Goal: Information Seeking & Learning: Learn about a topic

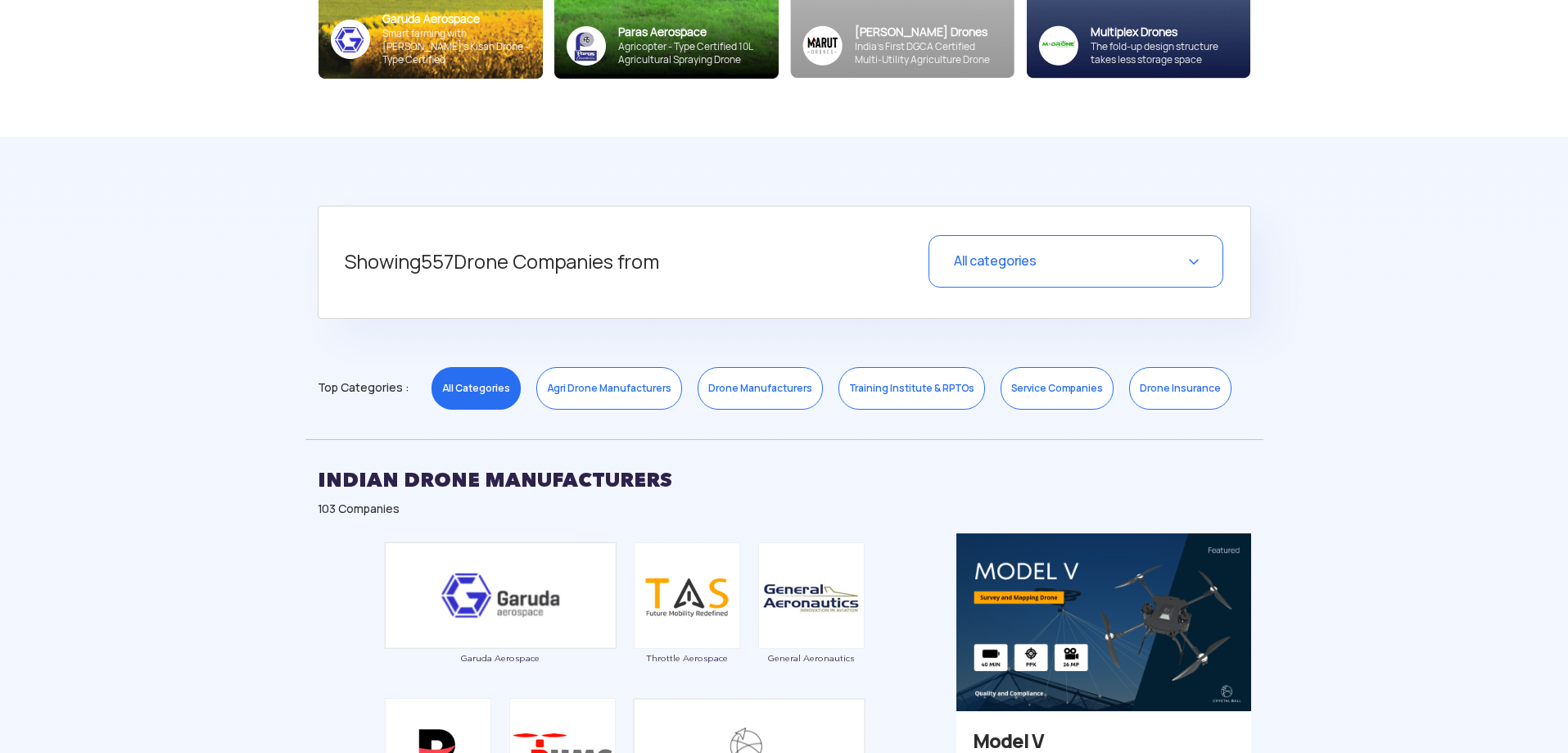
scroll to position [574, 0]
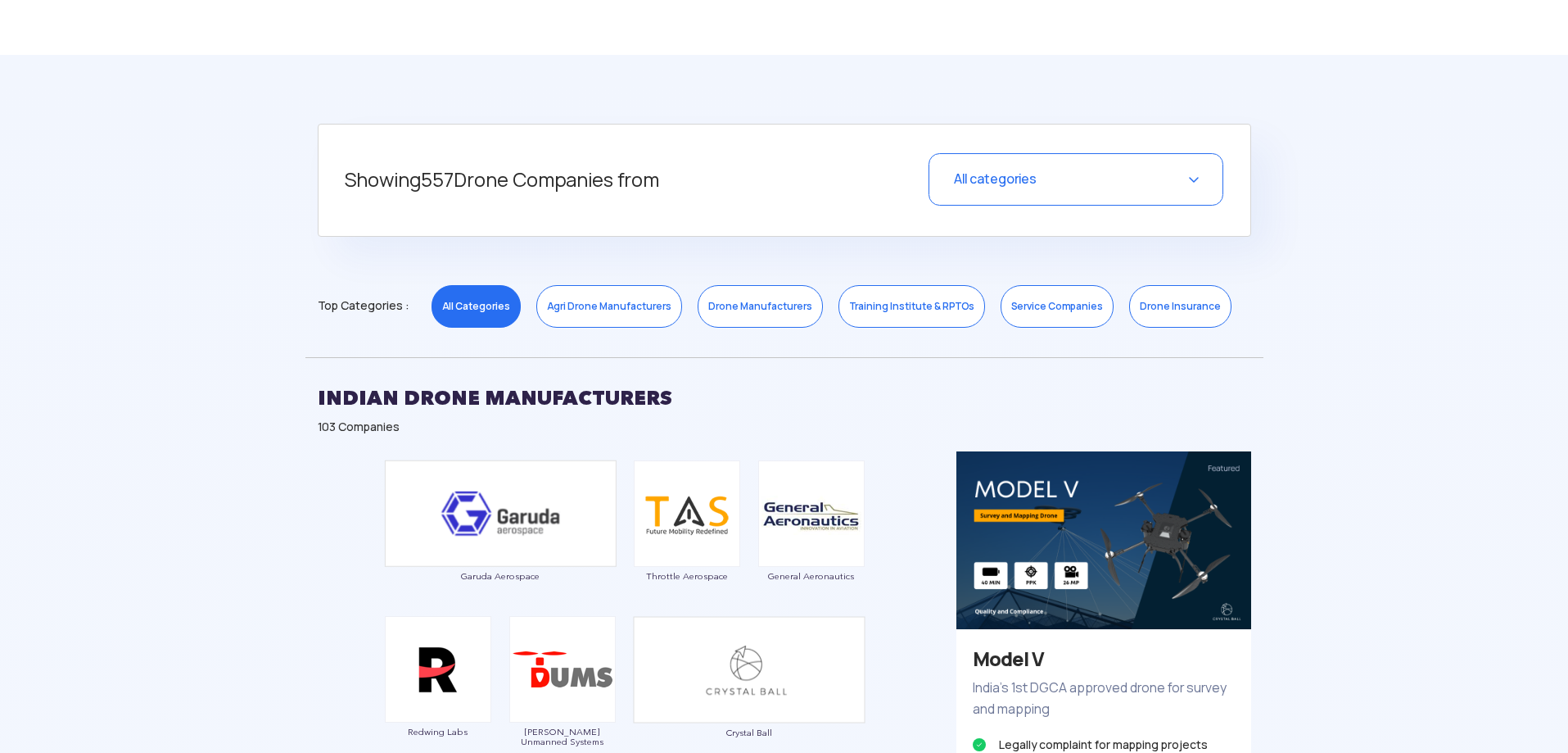
click at [742, 309] on link "Drone Manufacturers" at bounding box center [760, 306] width 125 height 43
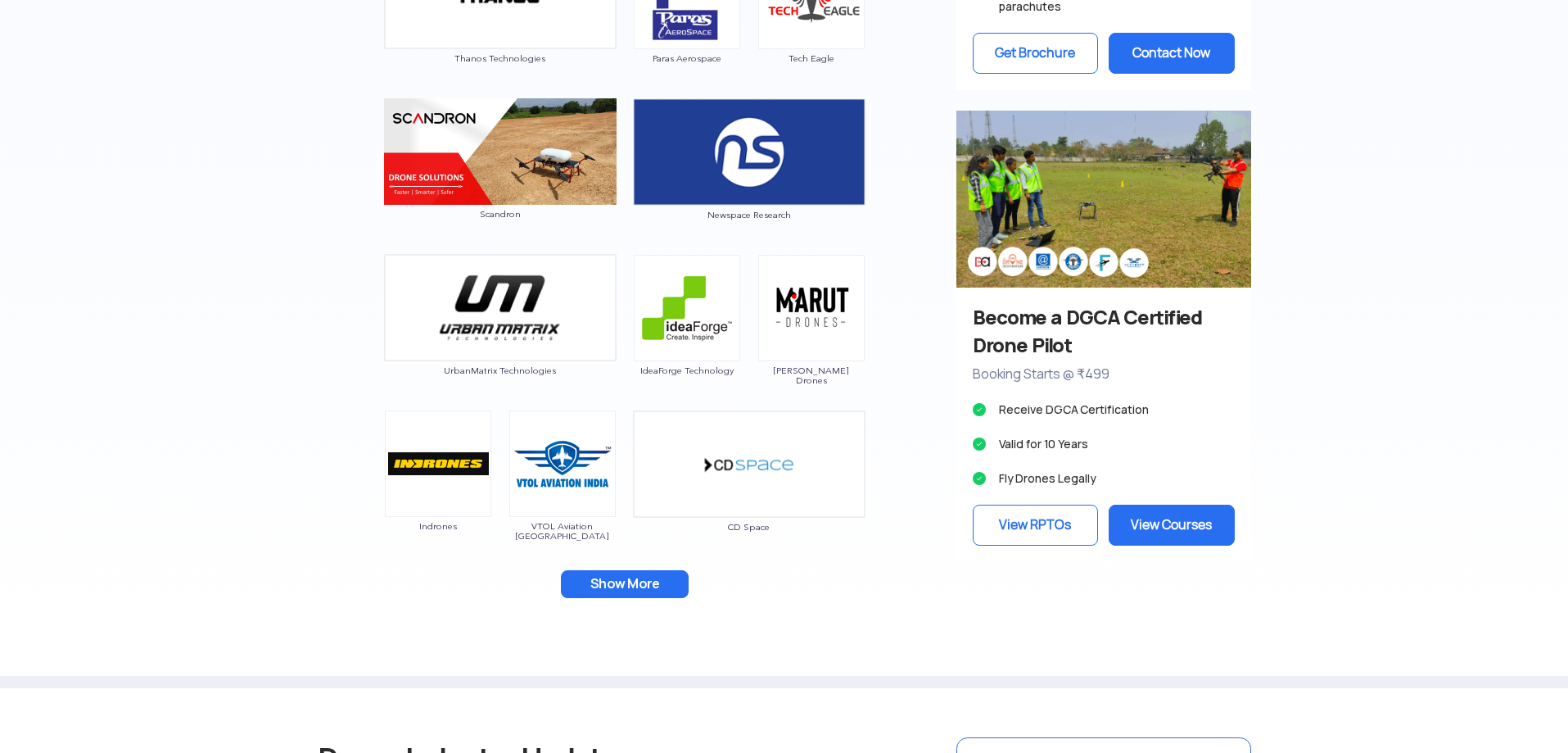
scroll to position [1475, 0]
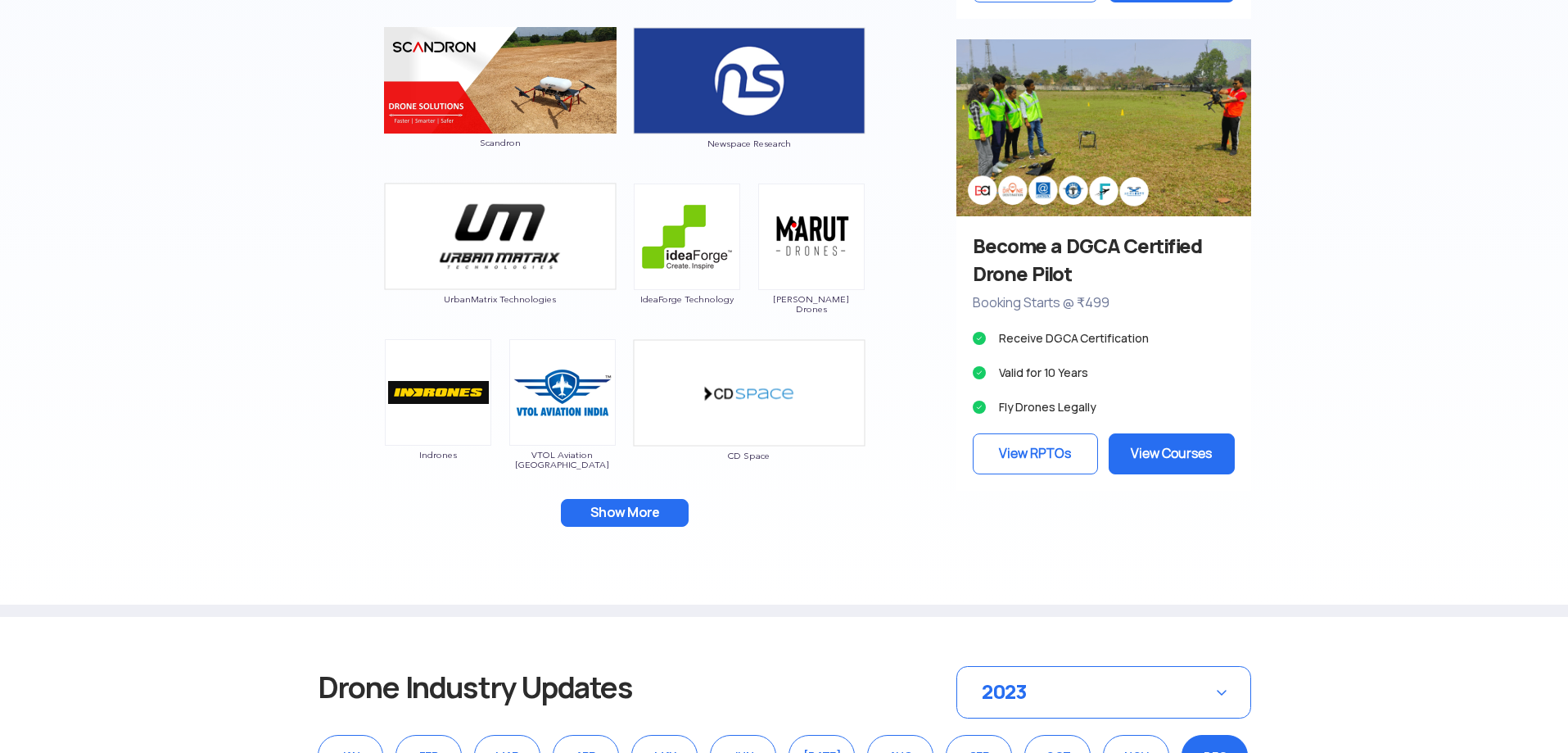
click at [625, 511] on button "Show More" at bounding box center [625, 512] width 128 height 28
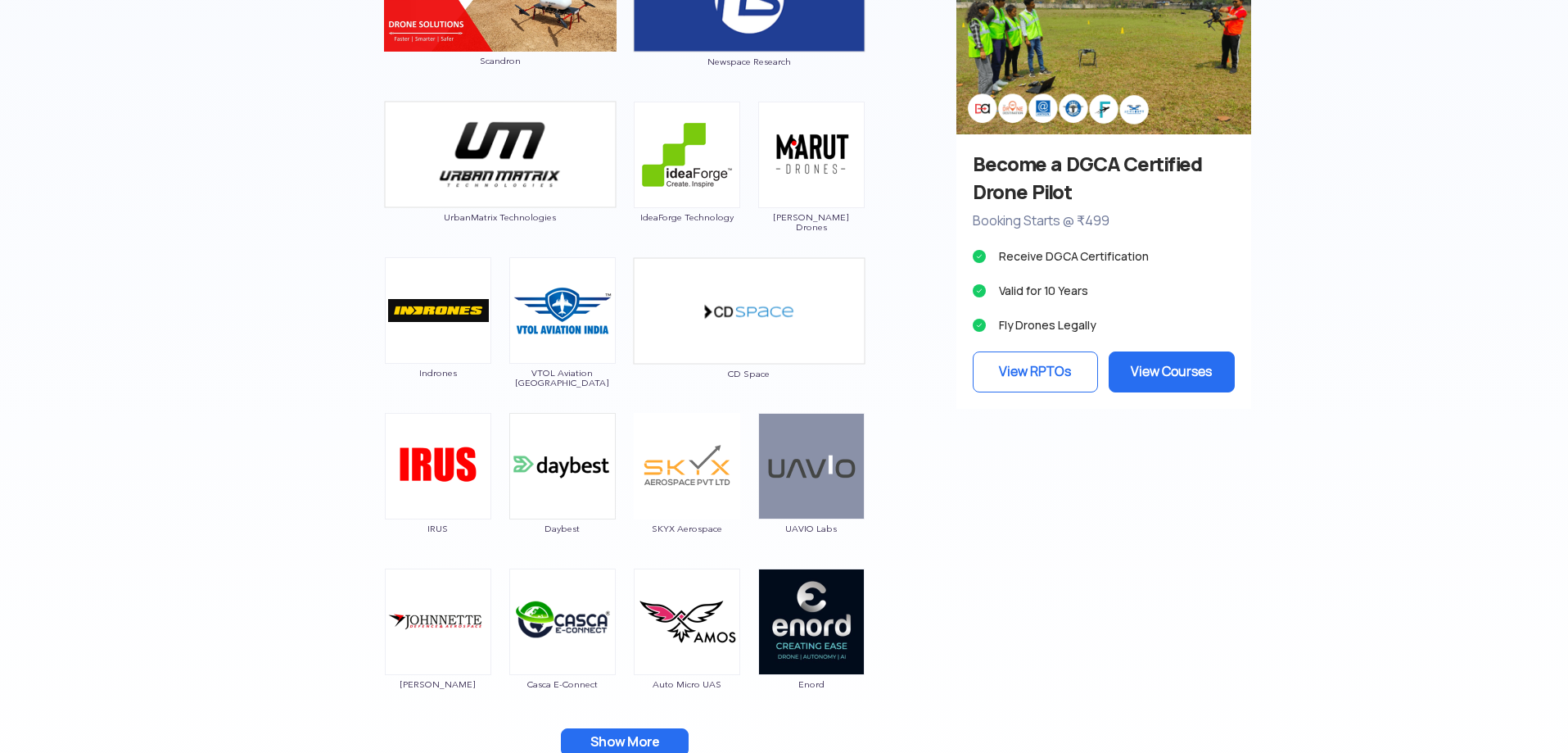
scroll to position [1639, 0]
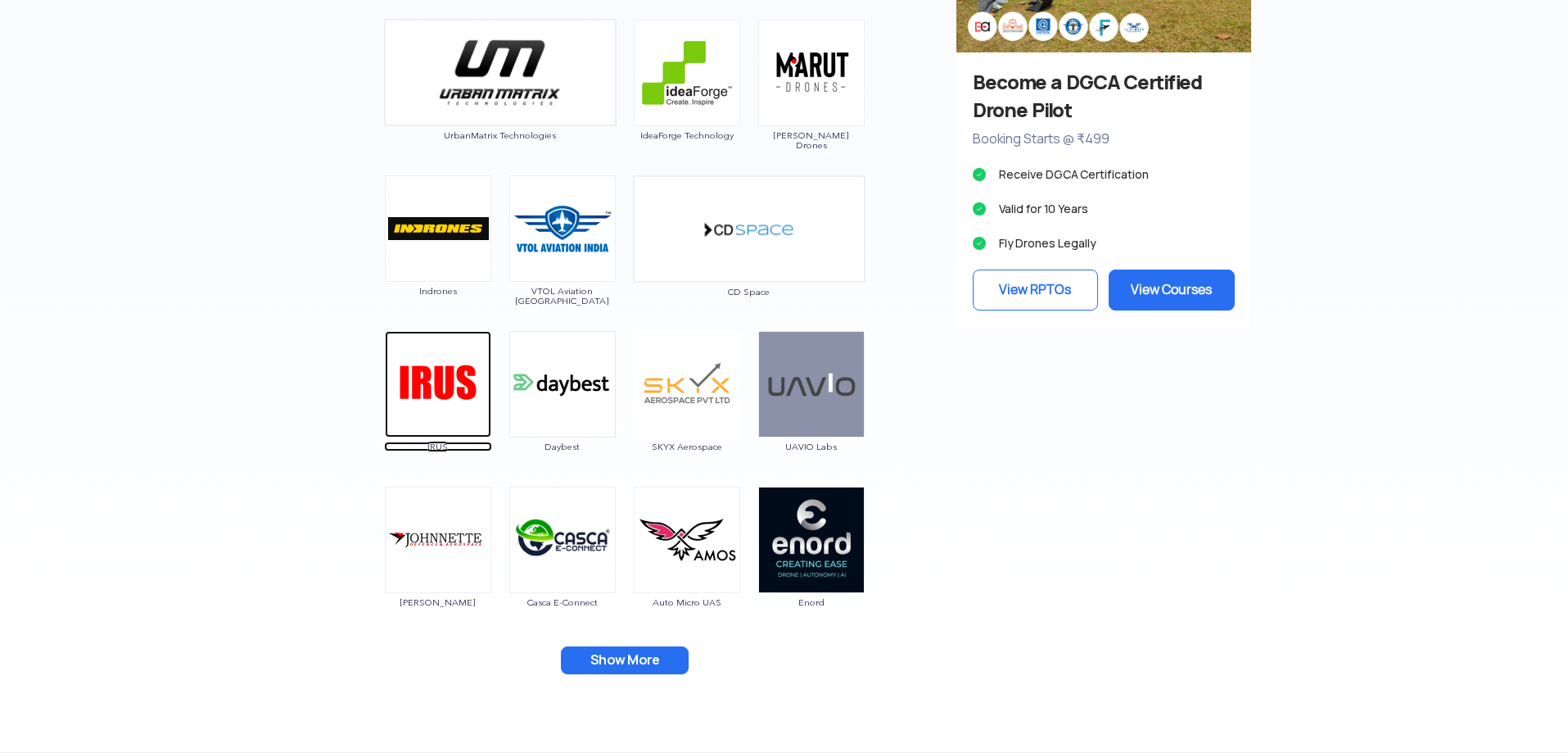
click at [443, 443] on span "IRUS" at bounding box center [438, 447] width 108 height 10
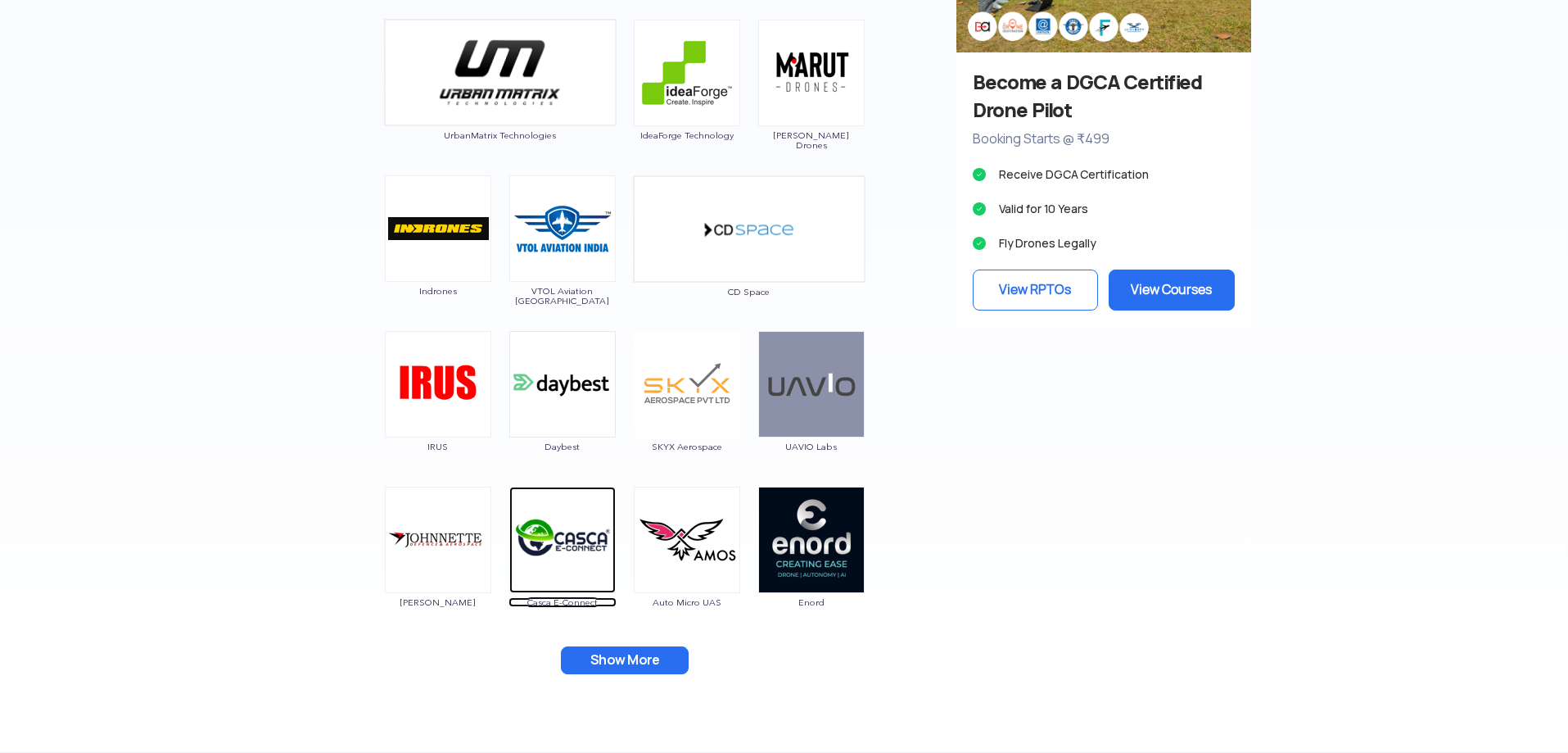
click at [552, 606] on span "Casca E-Connect" at bounding box center [562, 602] width 108 height 10
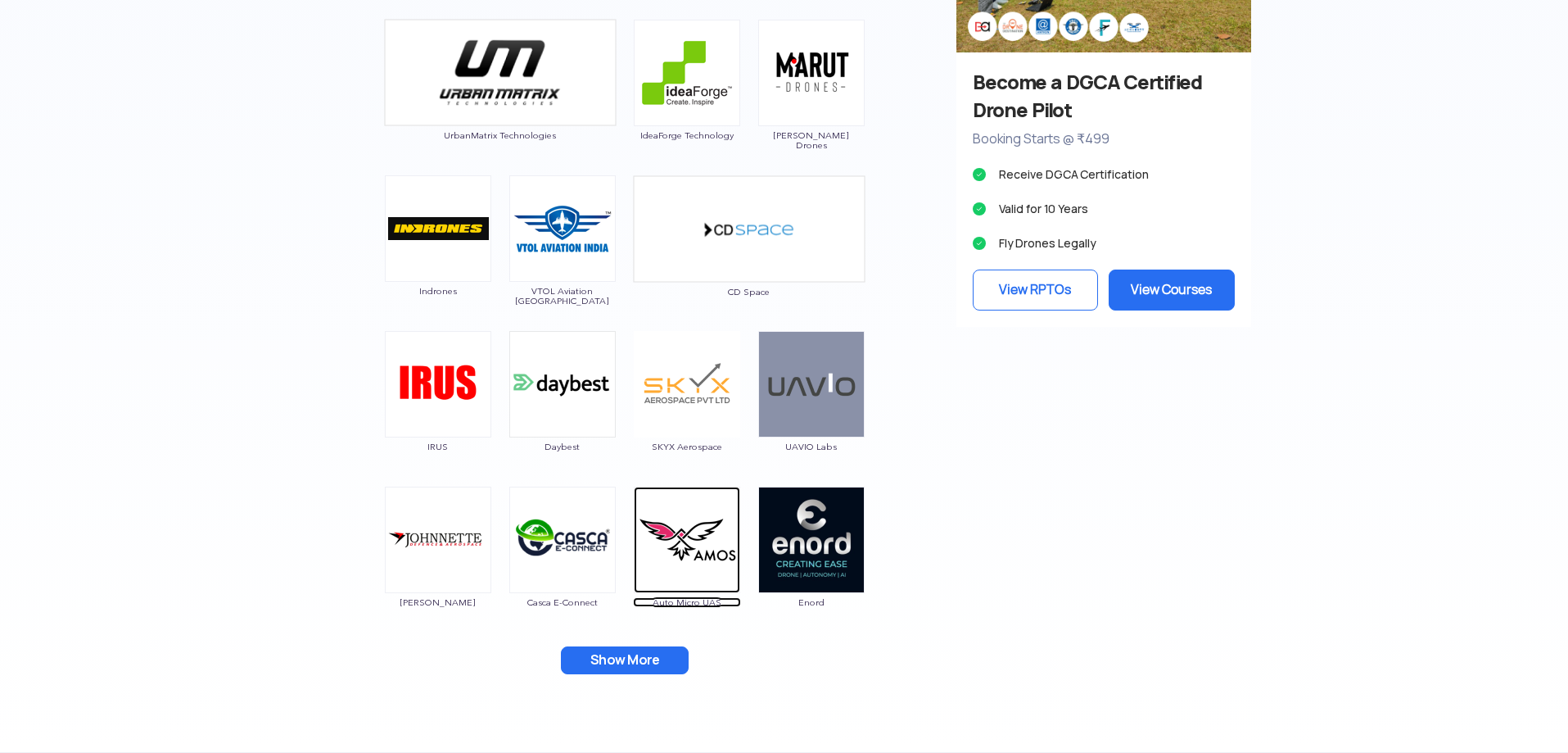
click at [691, 604] on span "Auto Micro UAS" at bounding box center [687, 602] width 108 height 10
click at [813, 602] on span "Enord" at bounding box center [811, 602] width 108 height 10
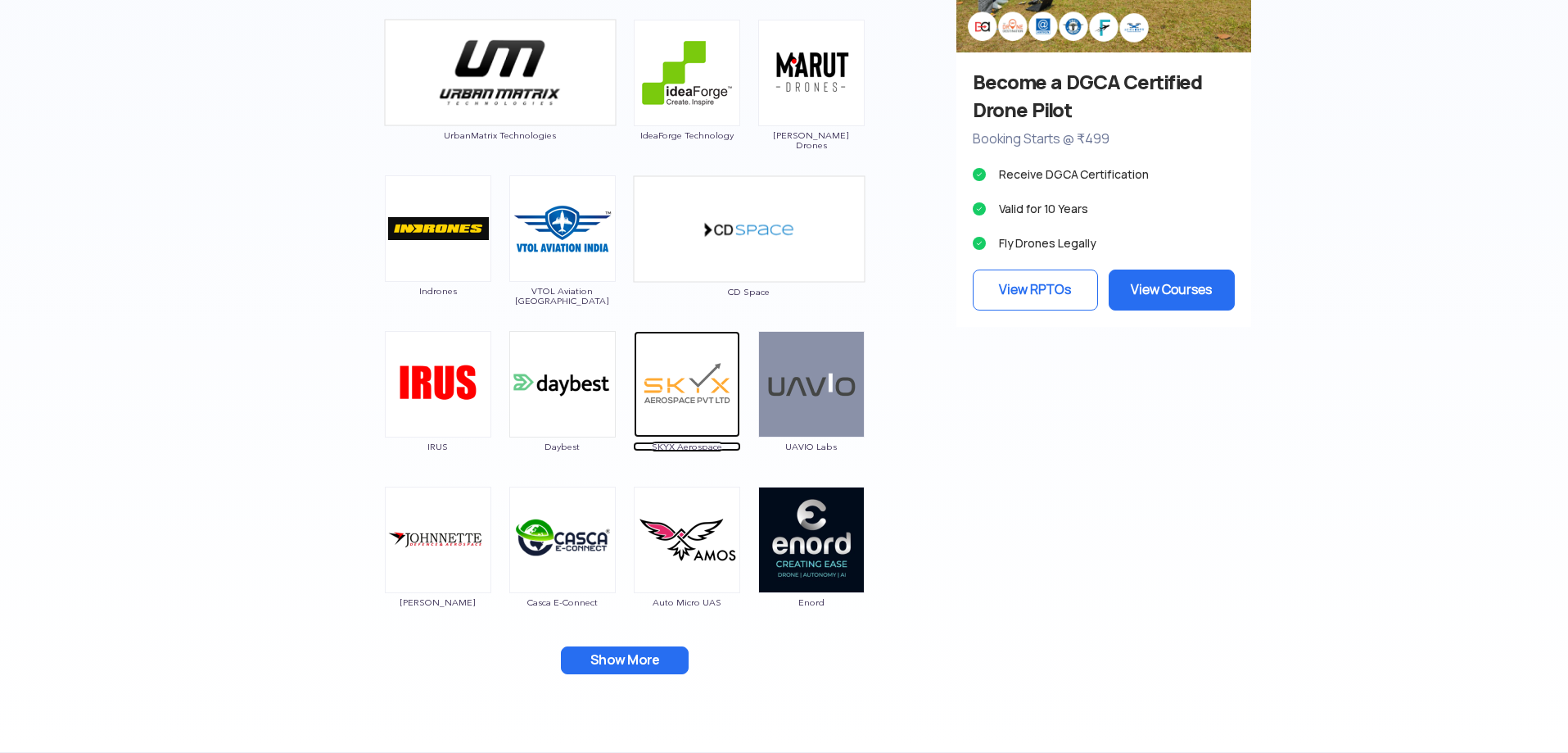
click at [692, 447] on span "SKYX Aerospace" at bounding box center [687, 447] width 108 height 10
click at [591, 656] on button "Show More" at bounding box center [625, 659] width 128 height 28
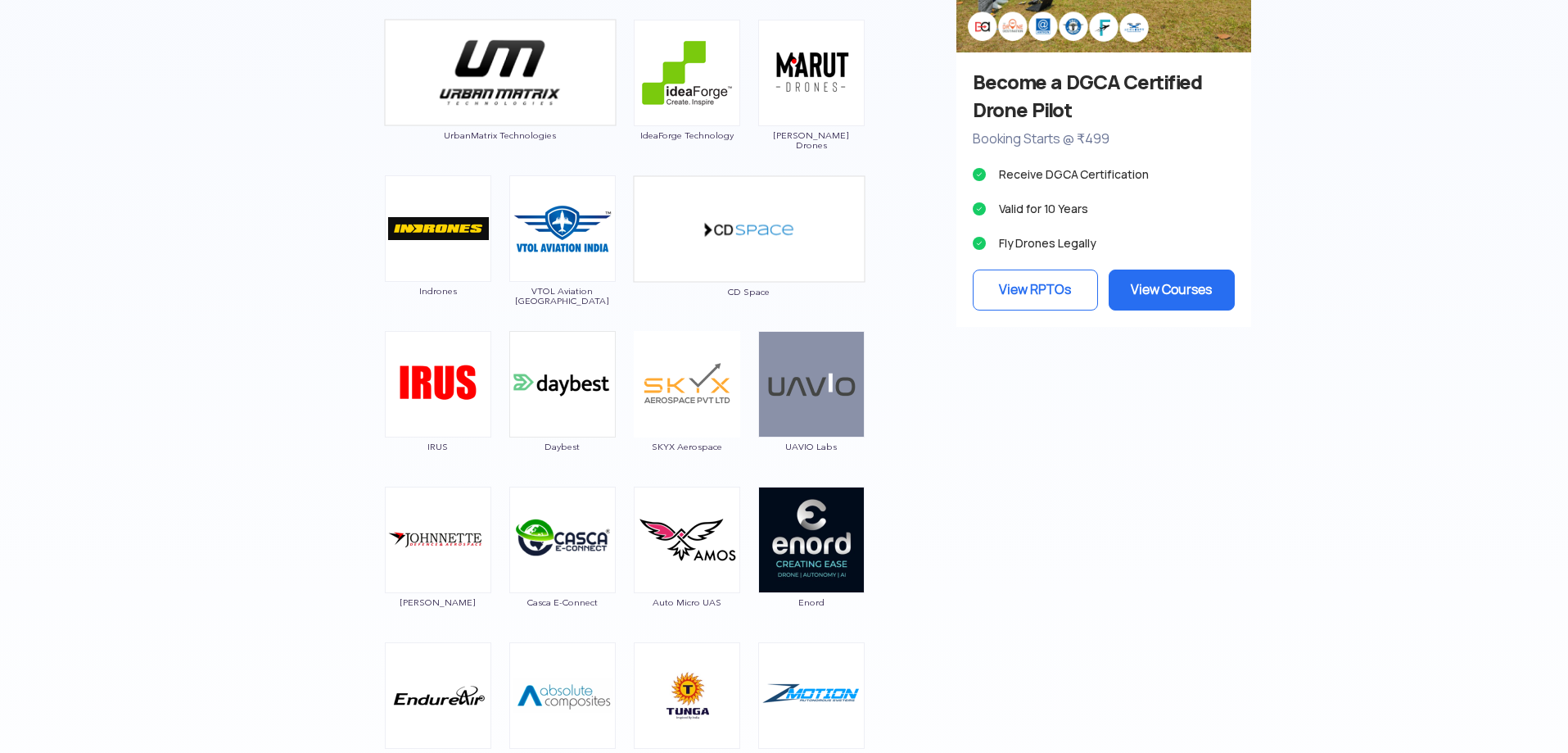
click at [330, 438] on div "Garuda Aerospace Throttle Aerospace General Aeronautics Redwing Labs [PERSON_NA…" at bounding box center [625, 200] width 639 height 1628
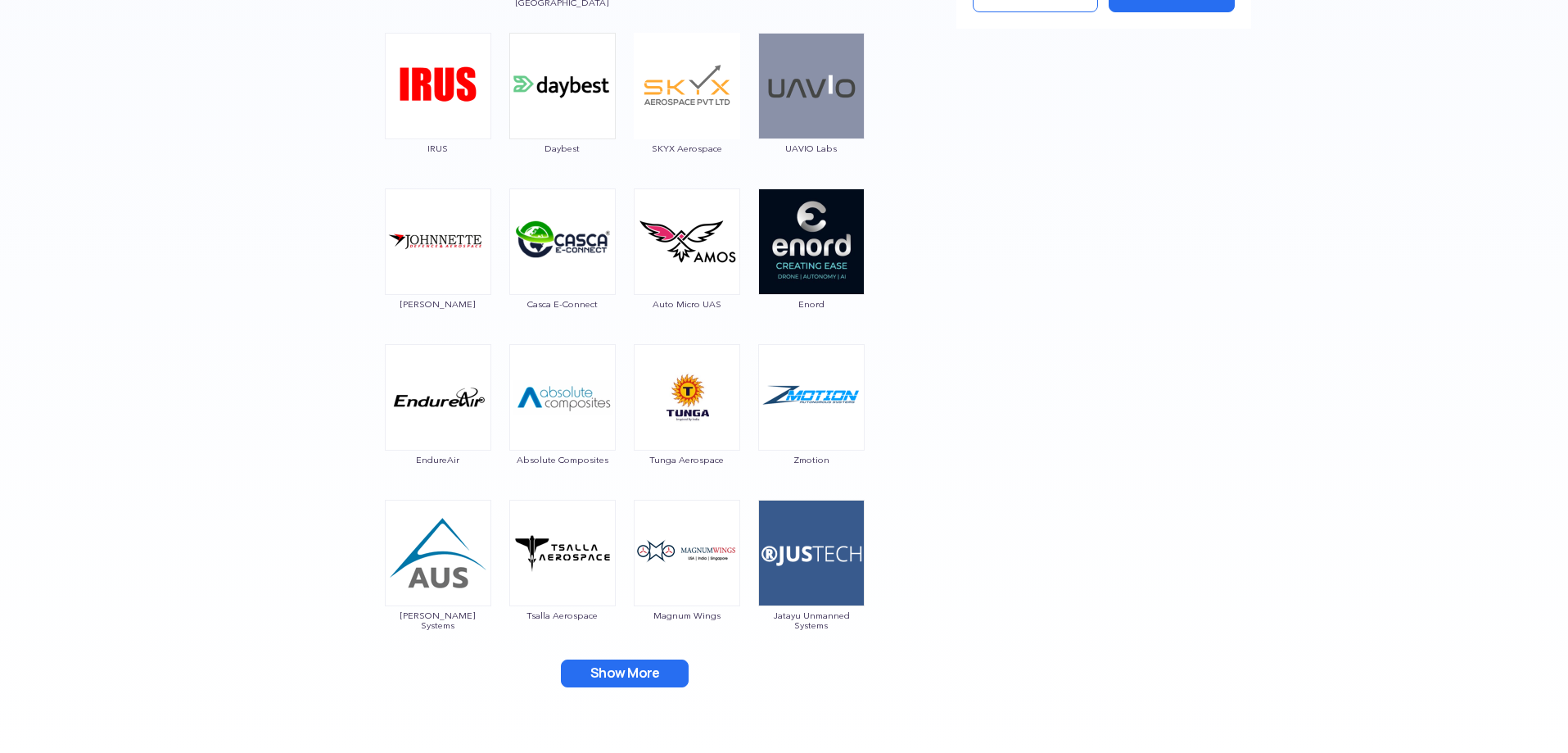
scroll to position [1967, 0]
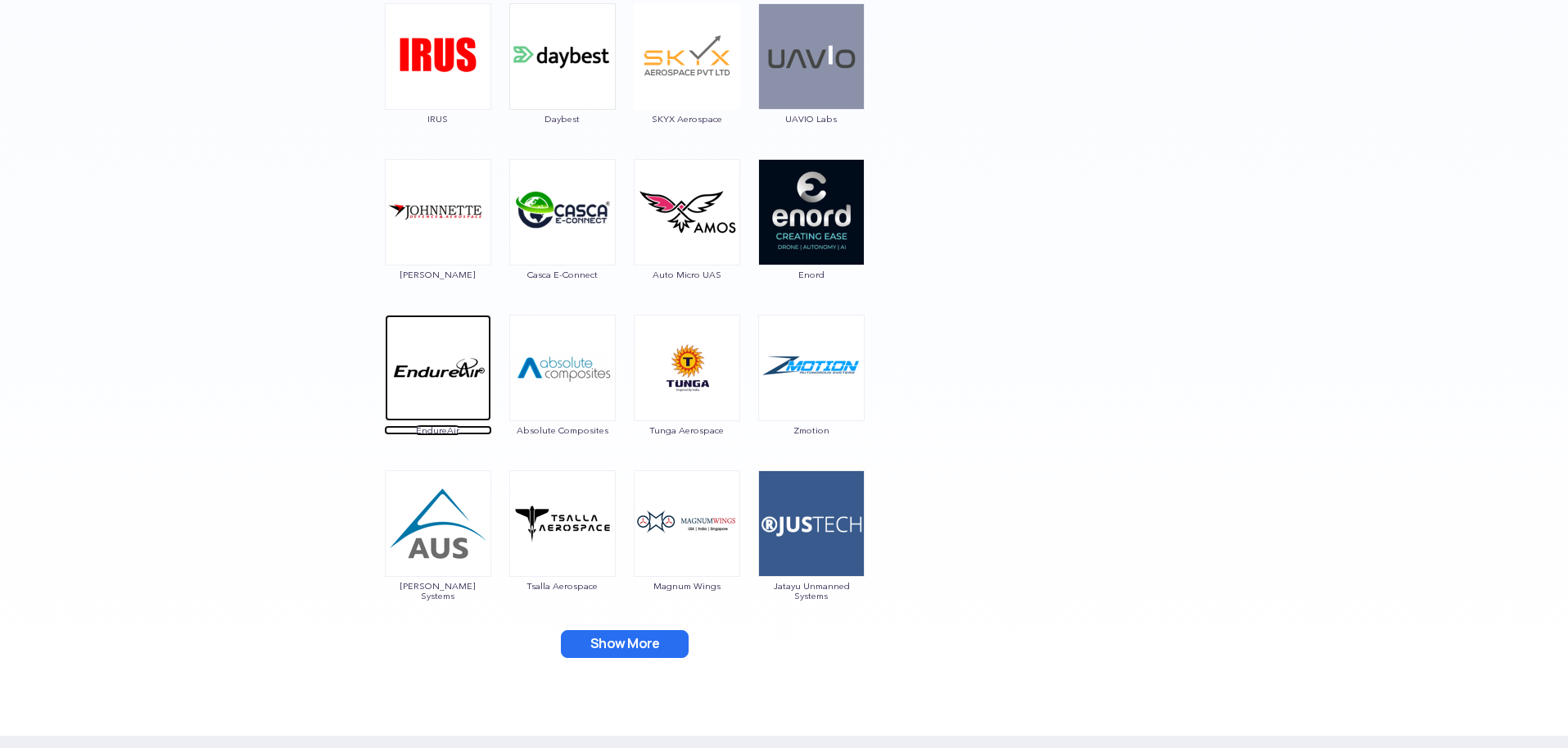
click at [443, 430] on span "EndureAir" at bounding box center [438, 430] width 108 height 10
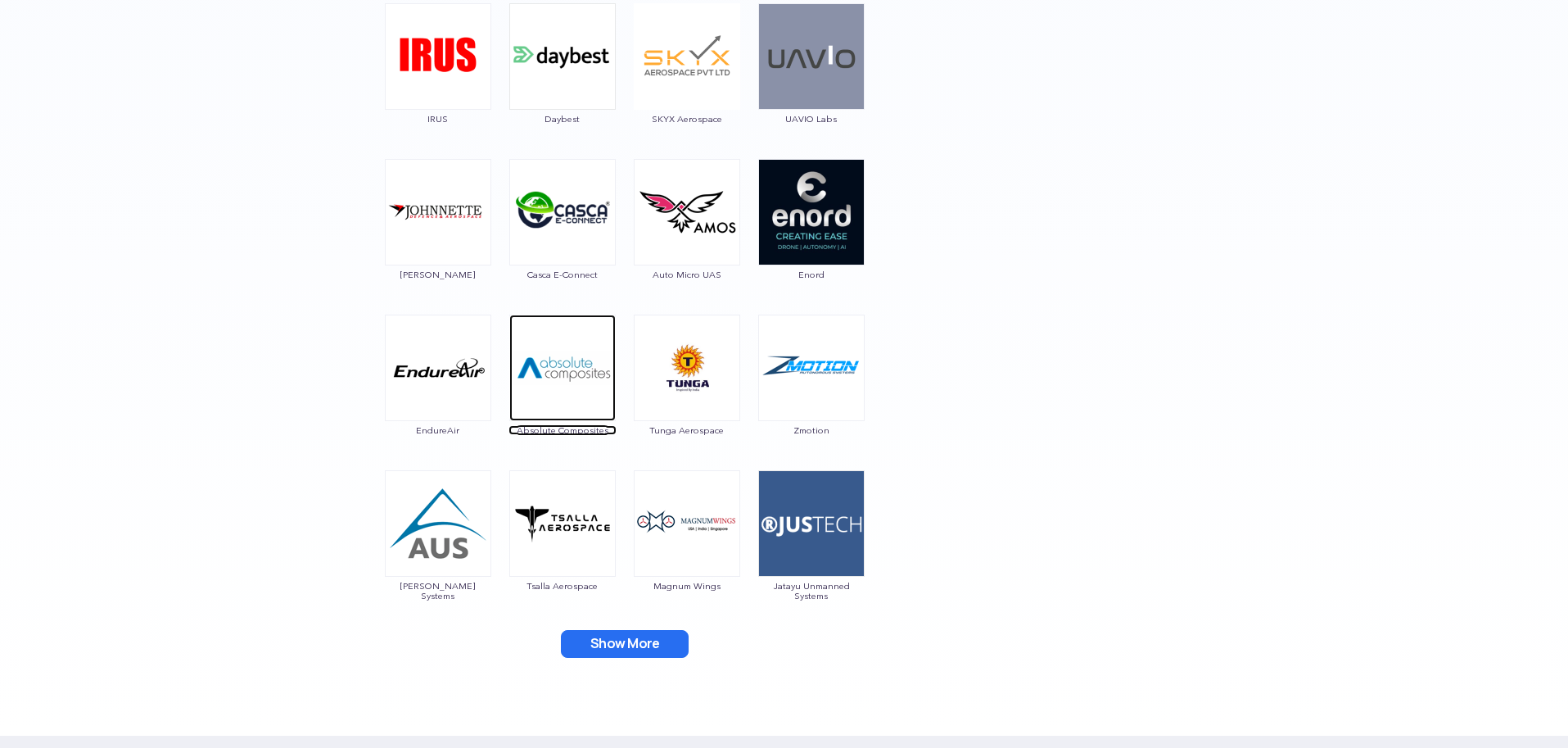
click at [576, 429] on span "Absolute Composites" at bounding box center [562, 430] width 108 height 10
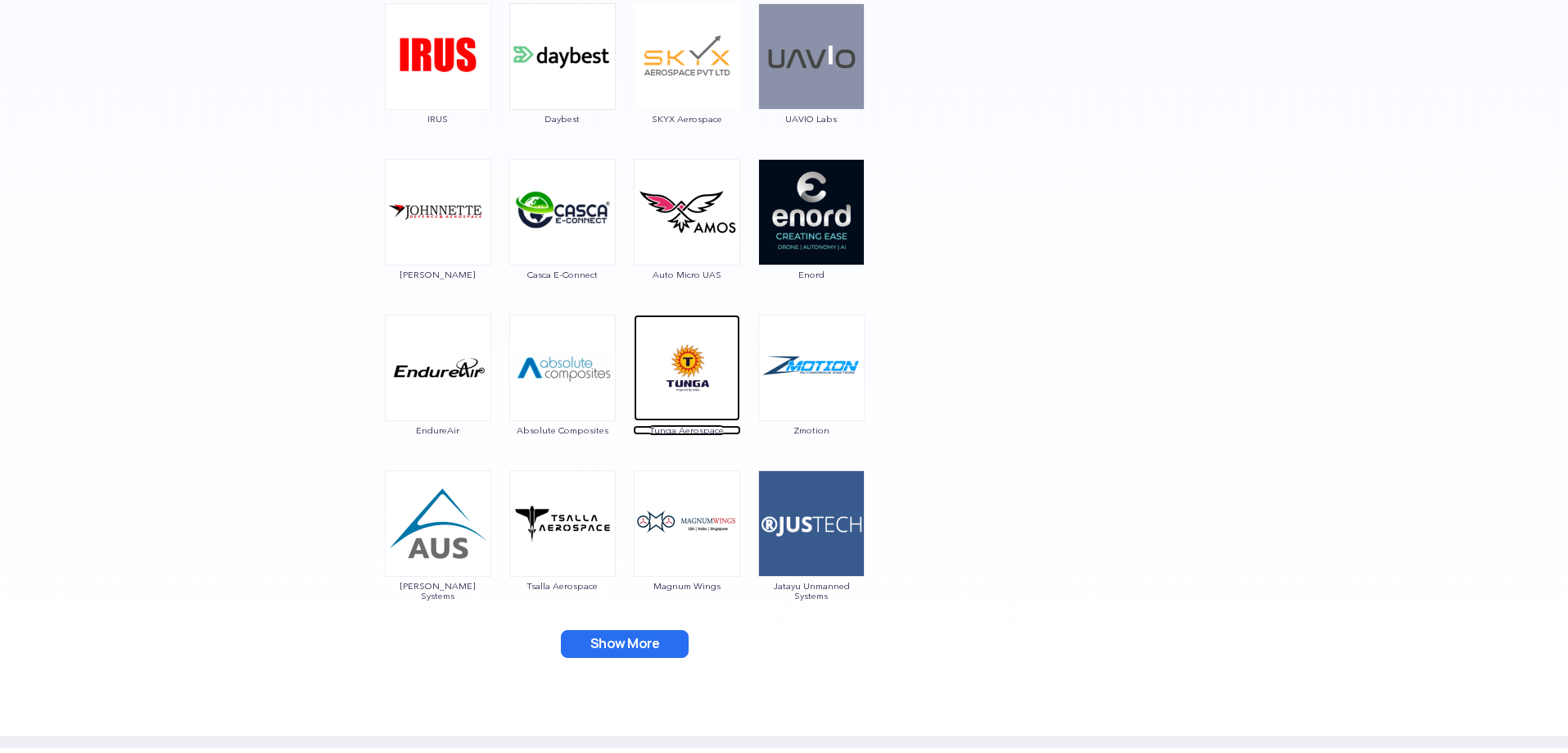
click at [677, 432] on span "Tunga Aerospace" at bounding box center [687, 430] width 108 height 10
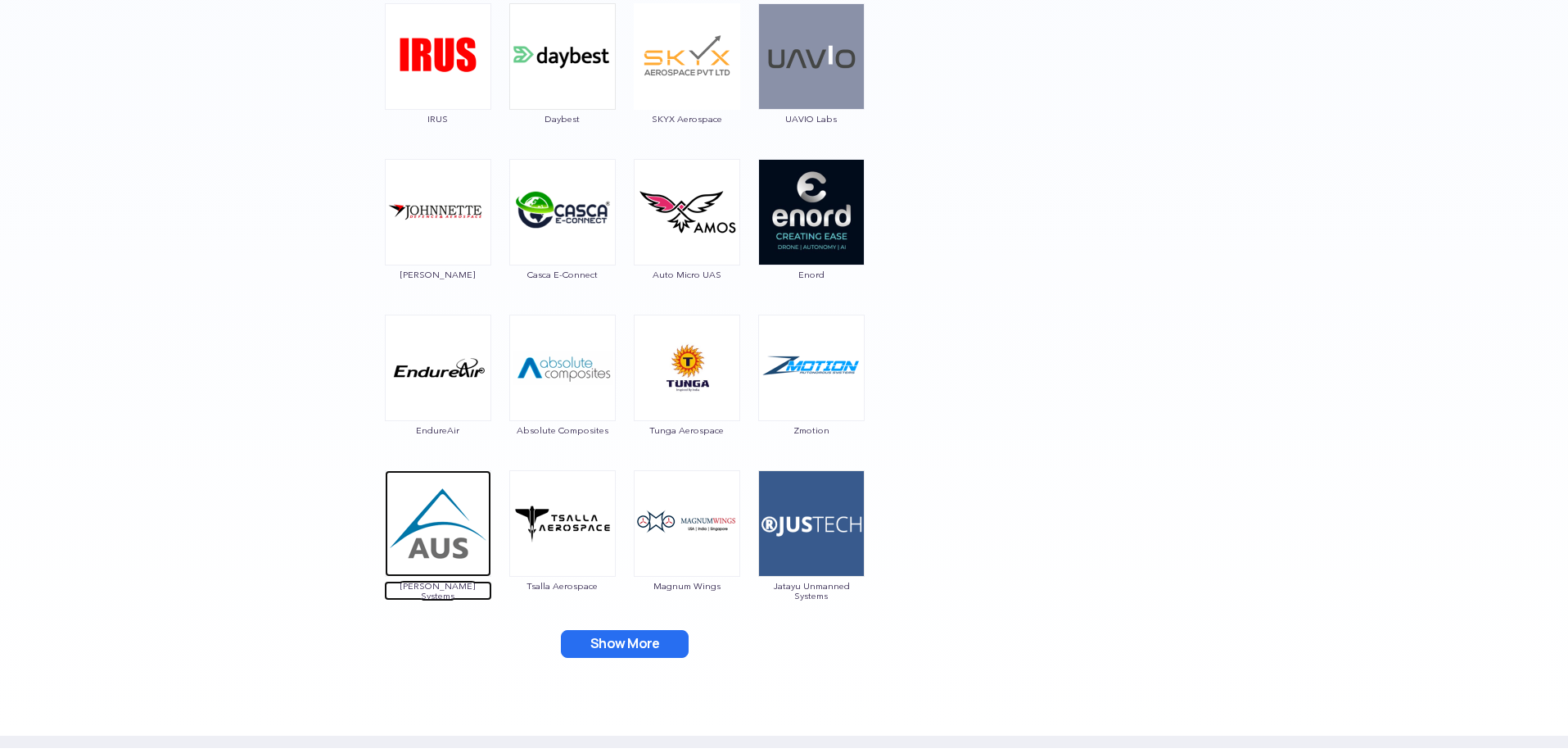
click at [478, 585] on span "[PERSON_NAME] Systems" at bounding box center [438, 591] width 108 height 20
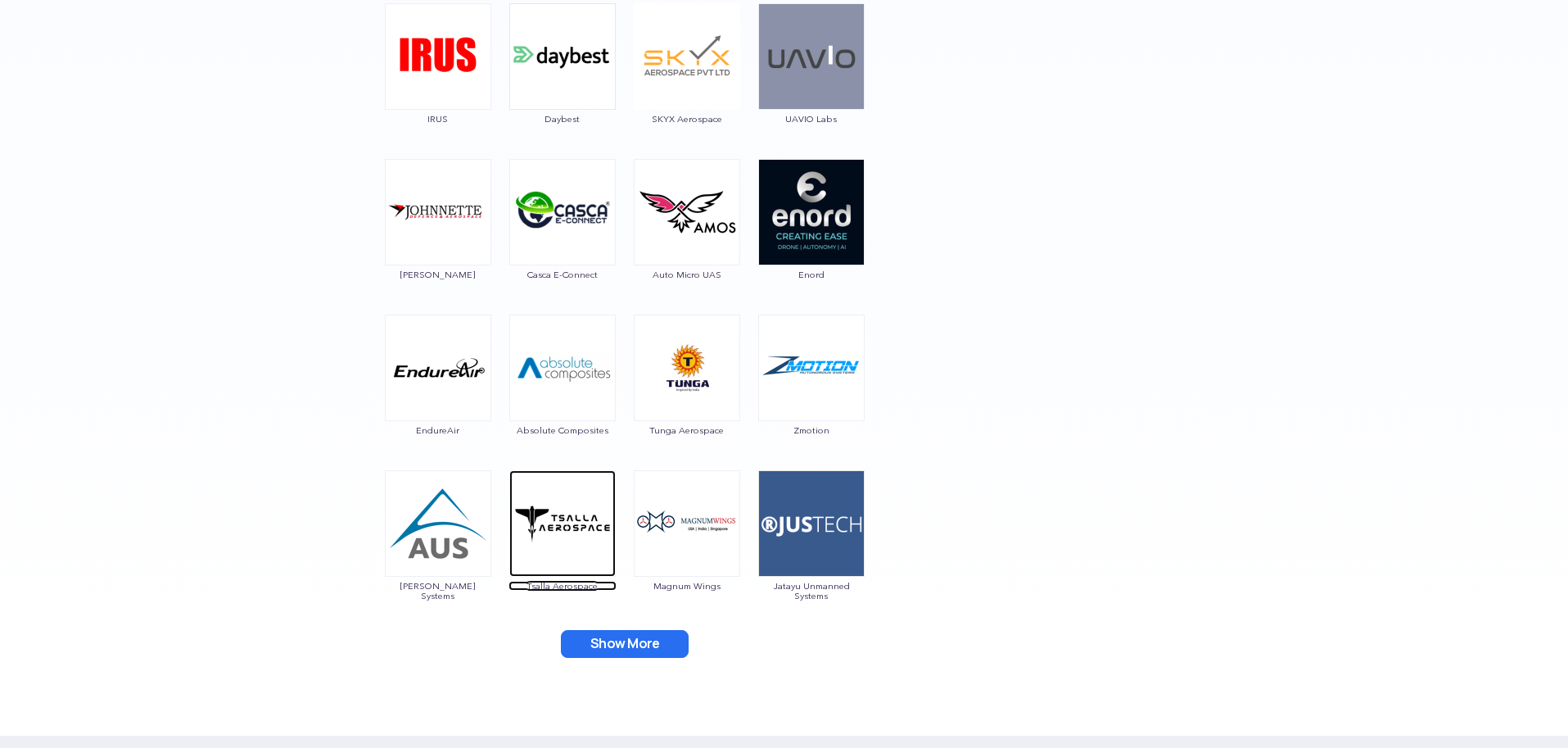
click at [562, 585] on span "Tsalla Aerospace" at bounding box center [562, 586] width 108 height 10
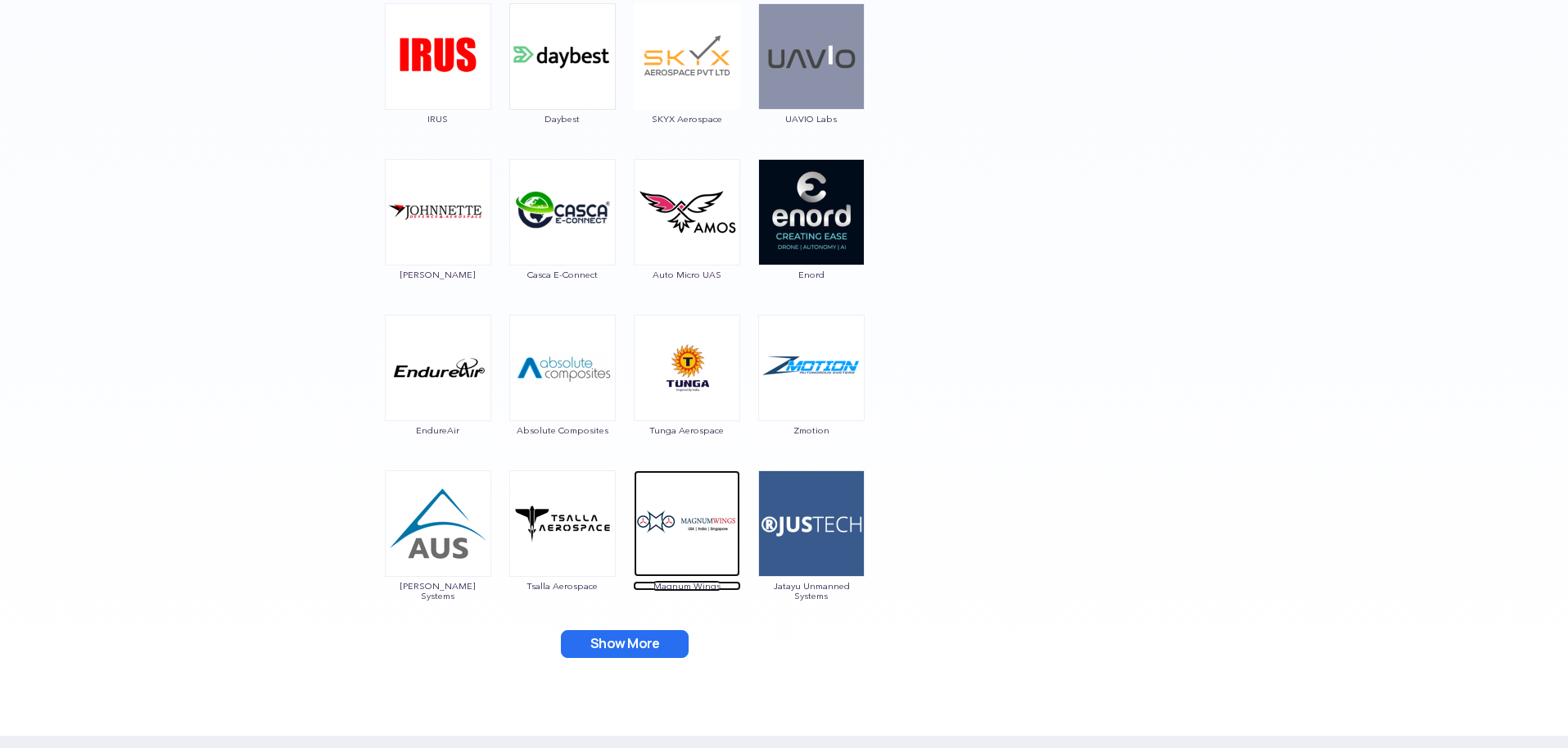
click at [695, 588] on span "Magnum Wings" at bounding box center [687, 586] width 108 height 10
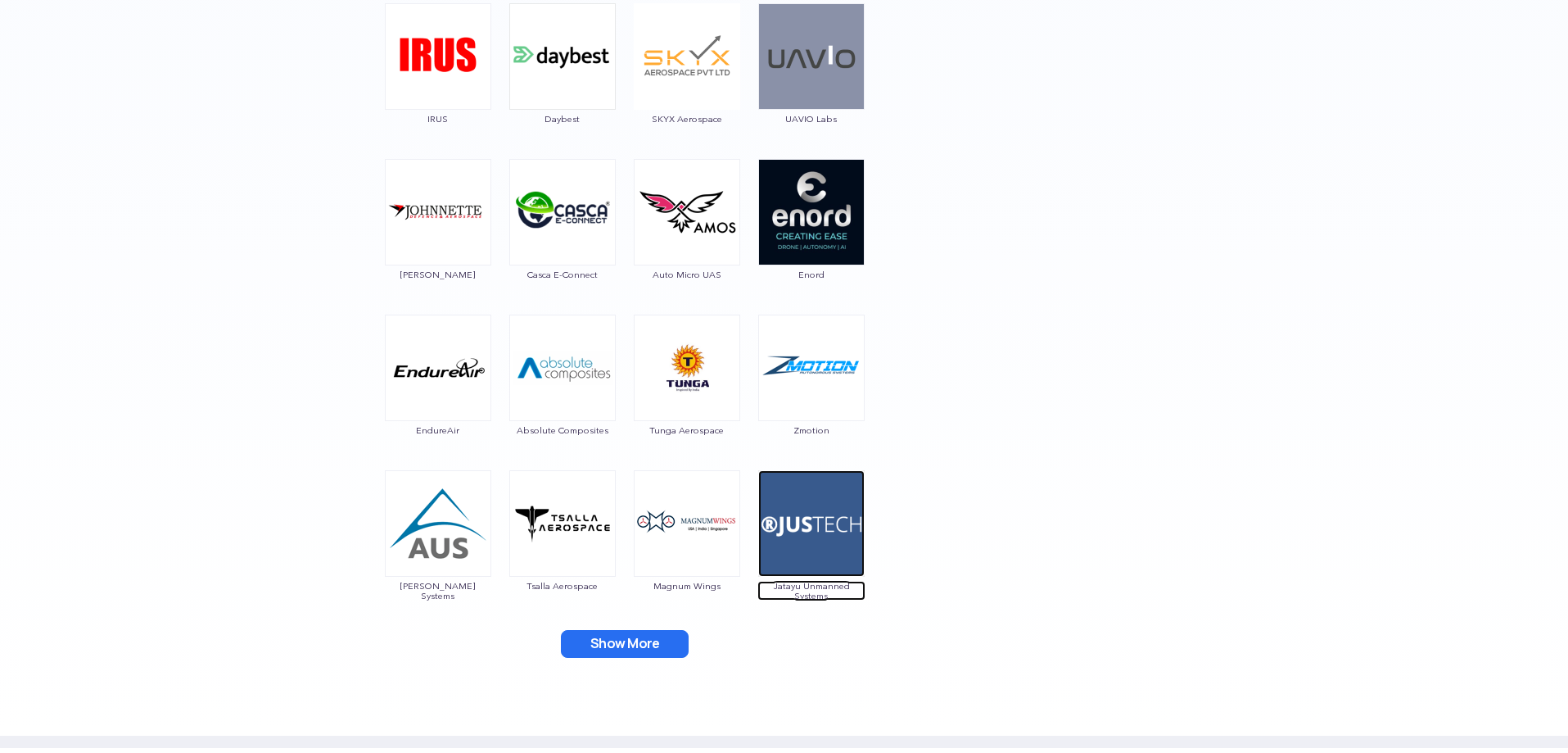
click at [807, 588] on span "Jatayu Unmanned Systems" at bounding box center [811, 591] width 108 height 20
click at [629, 648] on button "Show More" at bounding box center [625, 643] width 128 height 28
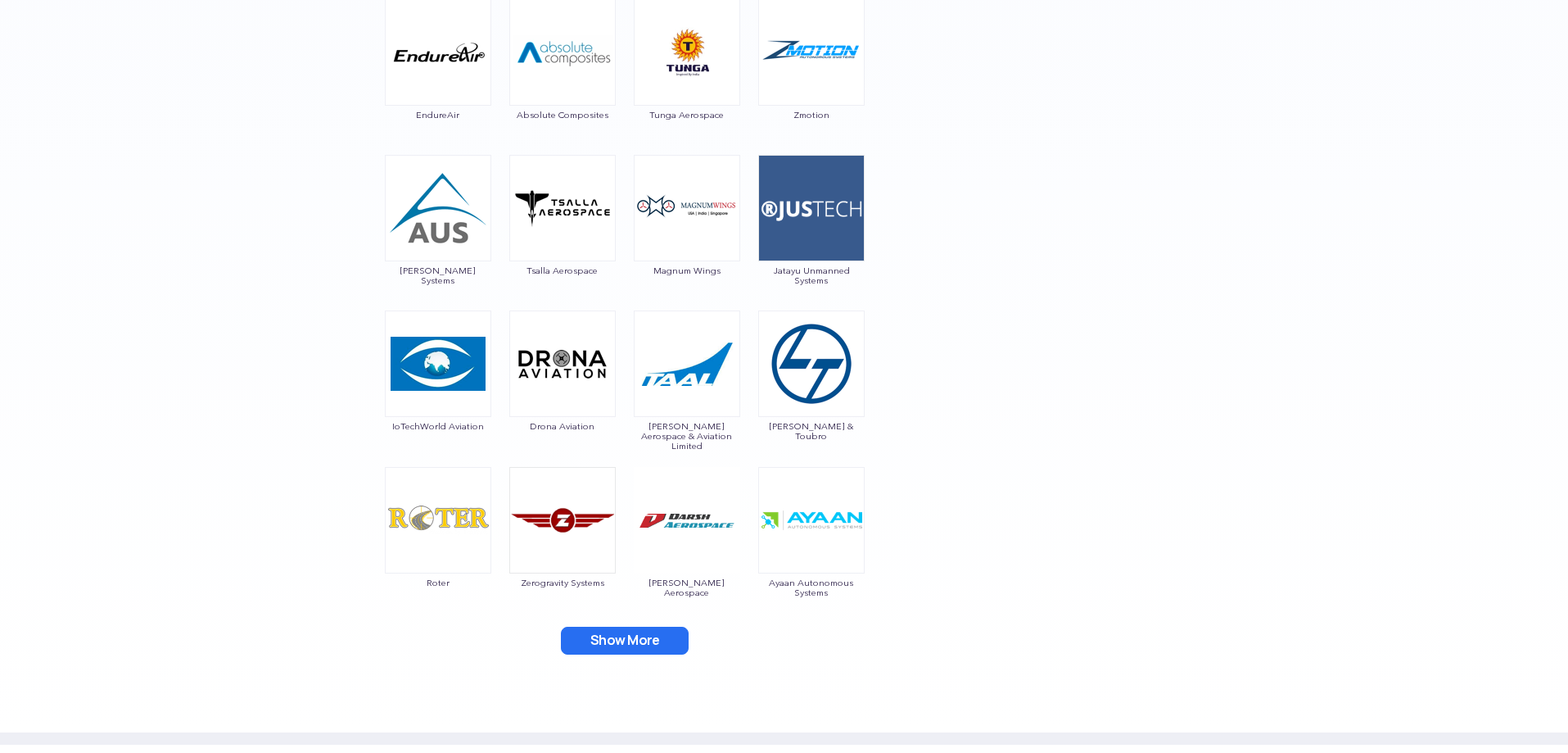
scroll to position [2294, 0]
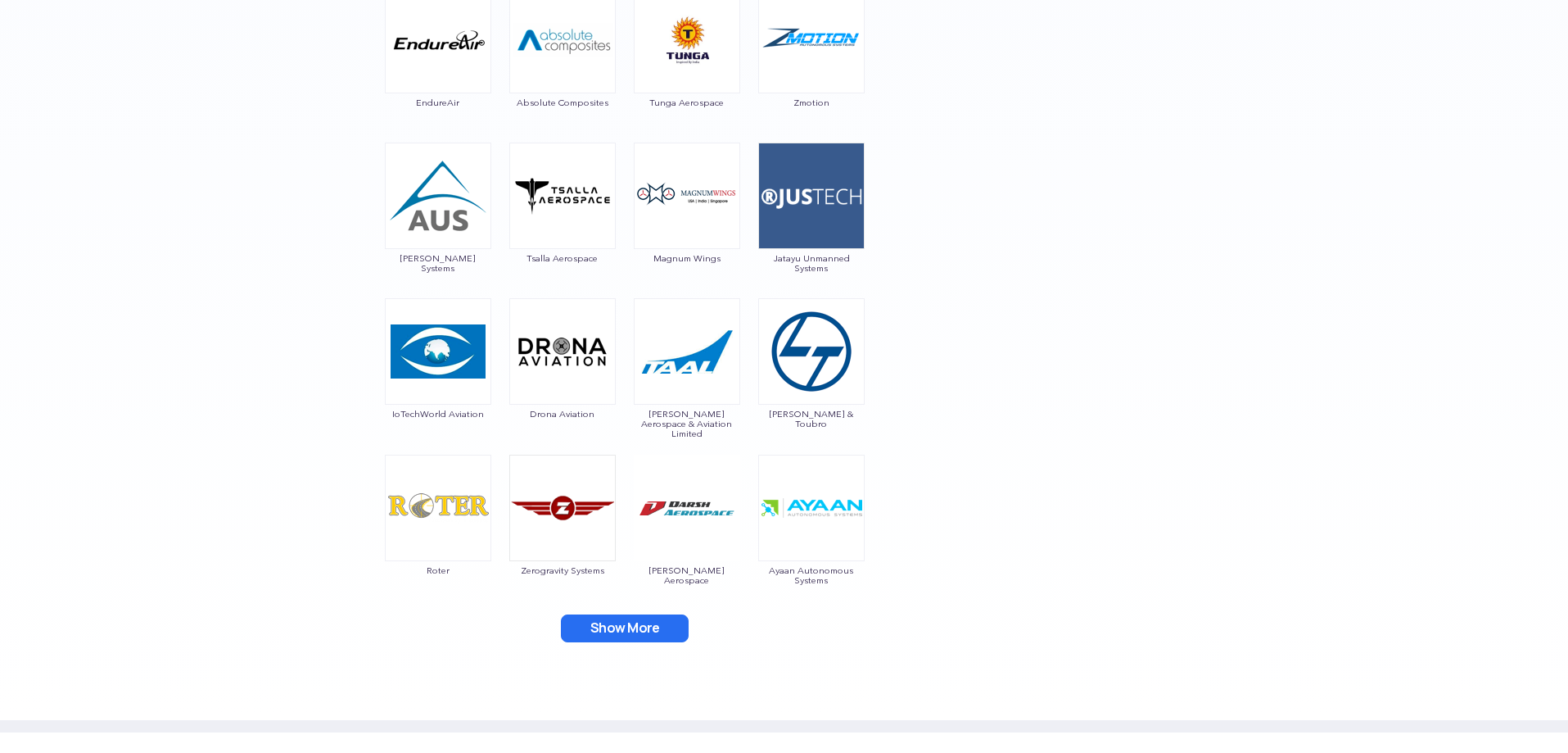
click at [464, 417] on span "IoTechWorld Aviation" at bounding box center [438, 413] width 108 height 10
click at [407, 416] on span "IoTechWorld Aviation" at bounding box center [438, 413] width 108 height 10
click at [453, 390] on img at bounding box center [439, 352] width 107 height 107
click at [444, 416] on span "IoTechWorld Aviation" at bounding box center [438, 413] width 108 height 10
drag, startPoint x: 393, startPoint y: 414, endPoint x: 486, endPoint y: 424, distance: 93.5
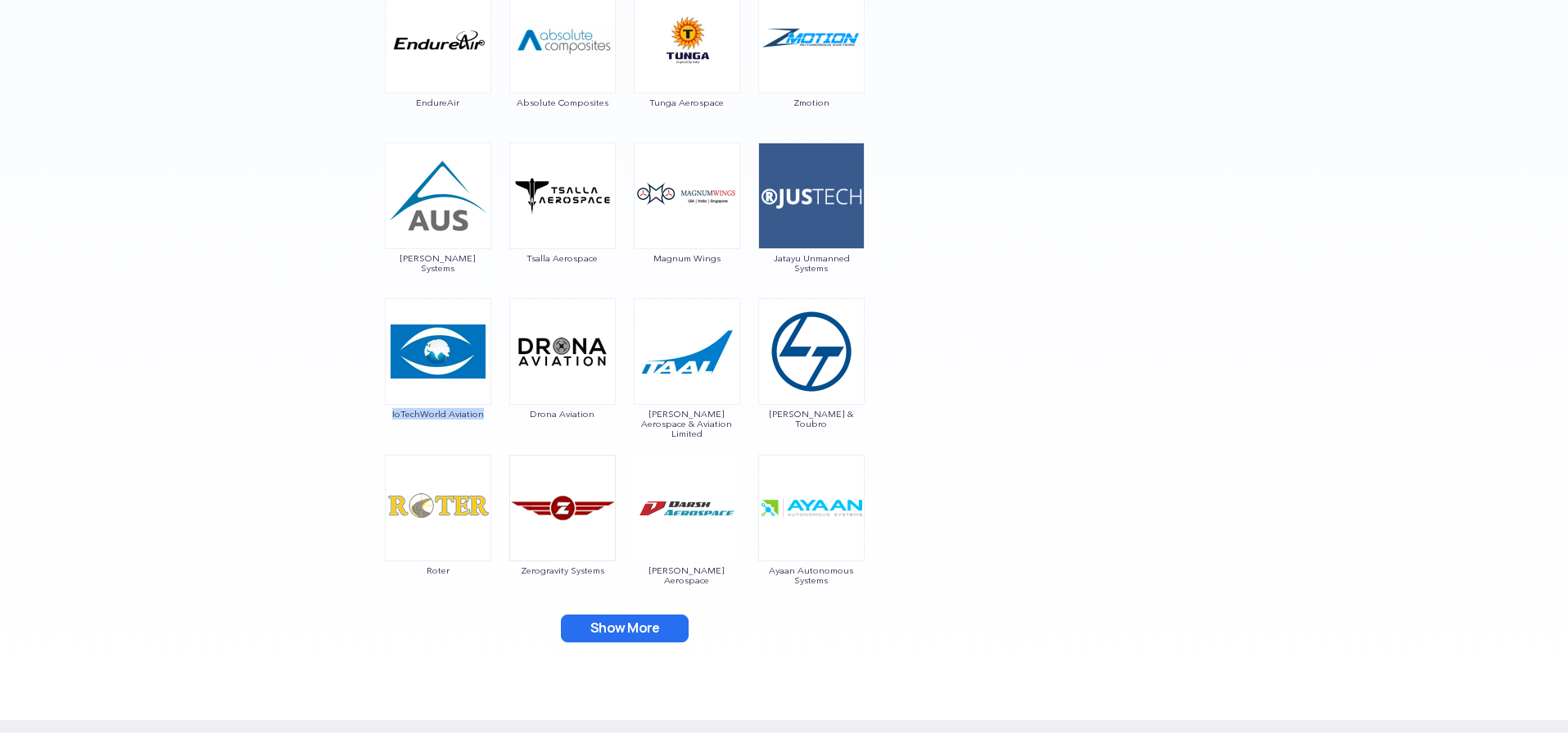
click at [484, 424] on div "IoTechWorld Aviation" at bounding box center [438, 368] width 108 height 139
copy span "IoTechWorld Aviation"
click at [547, 417] on span "Drona Aviation" at bounding box center [562, 413] width 108 height 10
click at [692, 417] on span "[PERSON_NAME] Aerospace & Aviation Limited" at bounding box center [687, 423] width 108 height 30
click at [430, 571] on span "Roter" at bounding box center [438, 570] width 108 height 10
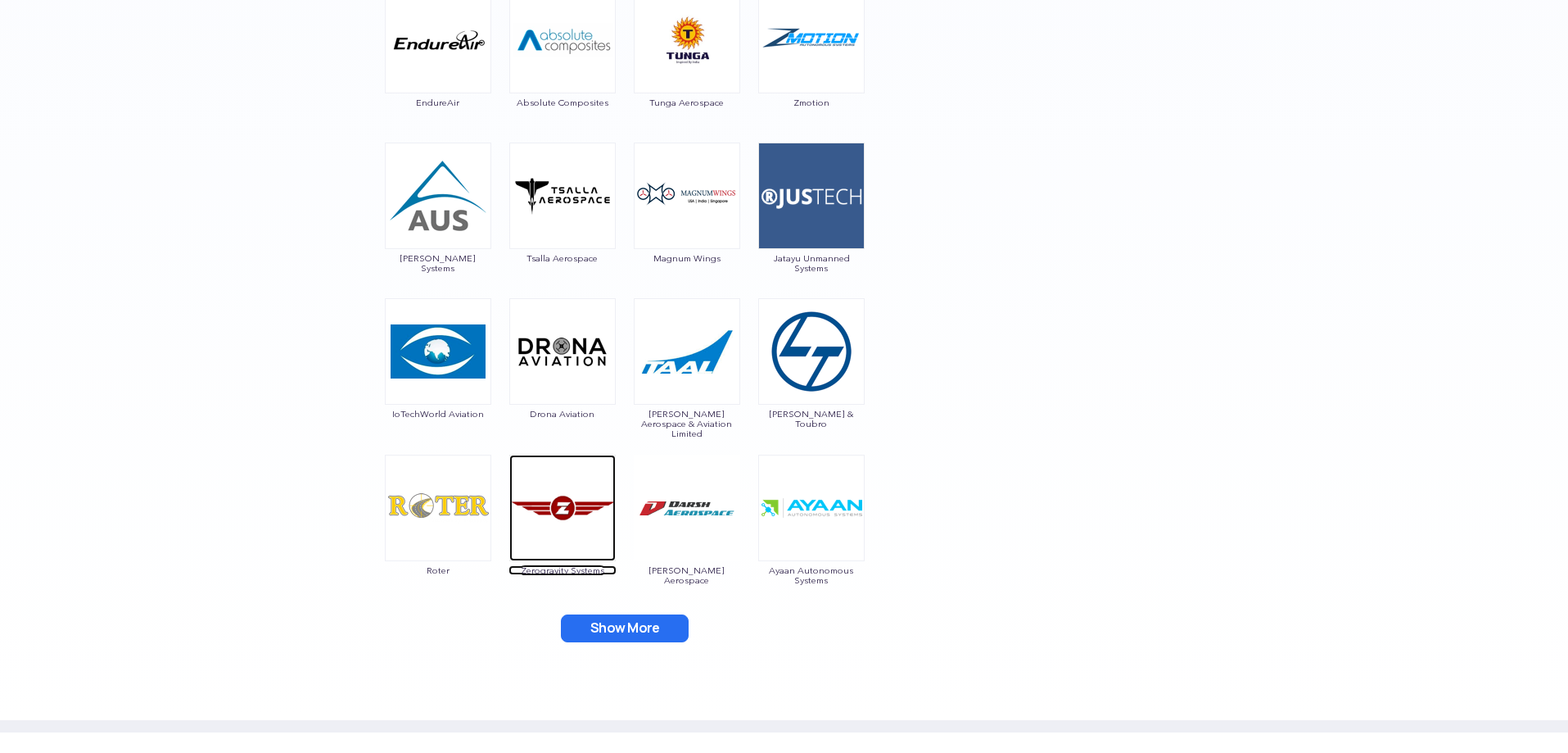
click at [551, 571] on span "Zerogravity Systems" at bounding box center [562, 570] width 108 height 10
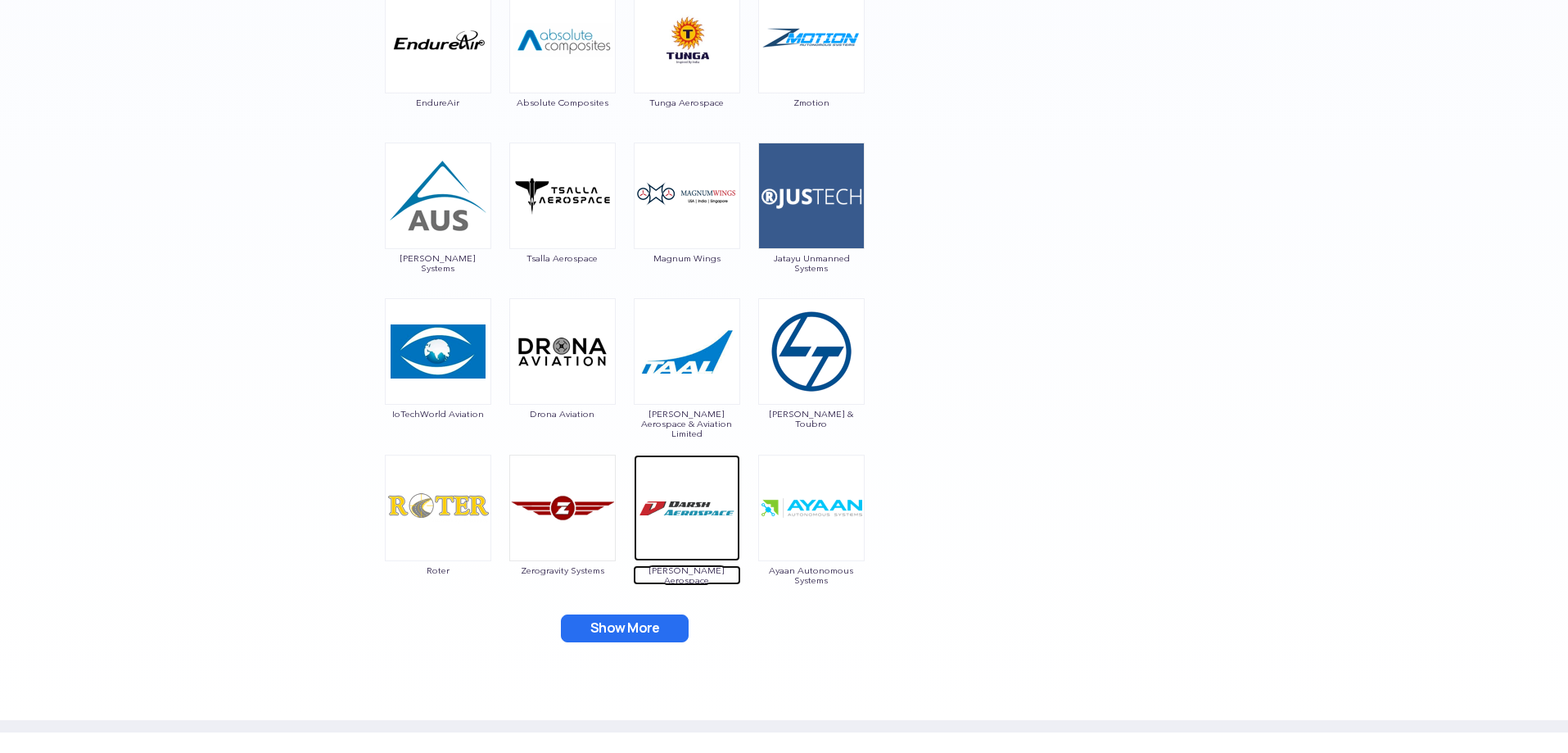
click at [691, 572] on span "[PERSON_NAME] Aerospace" at bounding box center [687, 575] width 108 height 20
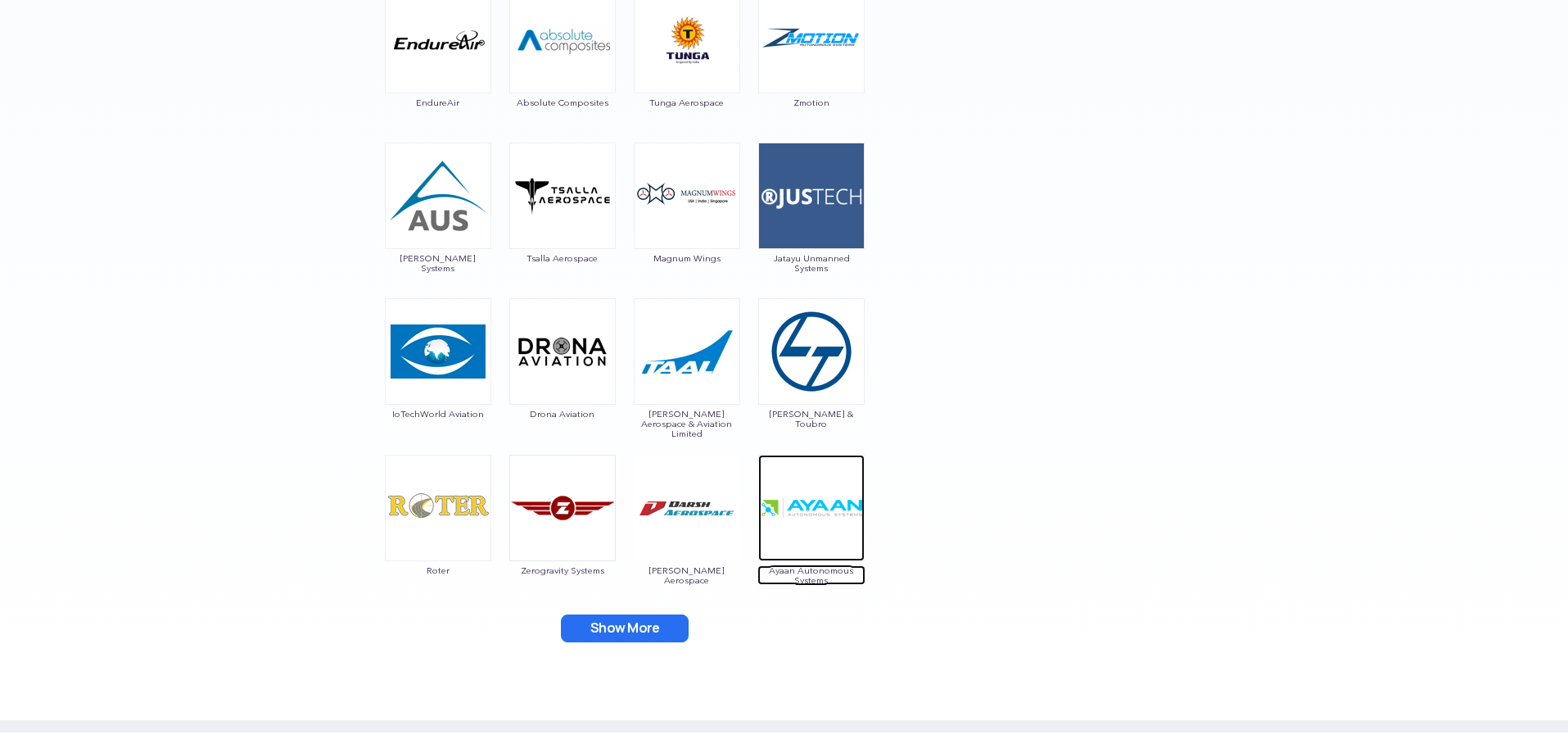
click at [794, 570] on span "Ayaan Autonomous Systems" at bounding box center [811, 575] width 108 height 20
click at [663, 616] on button "Show More" at bounding box center [625, 628] width 128 height 28
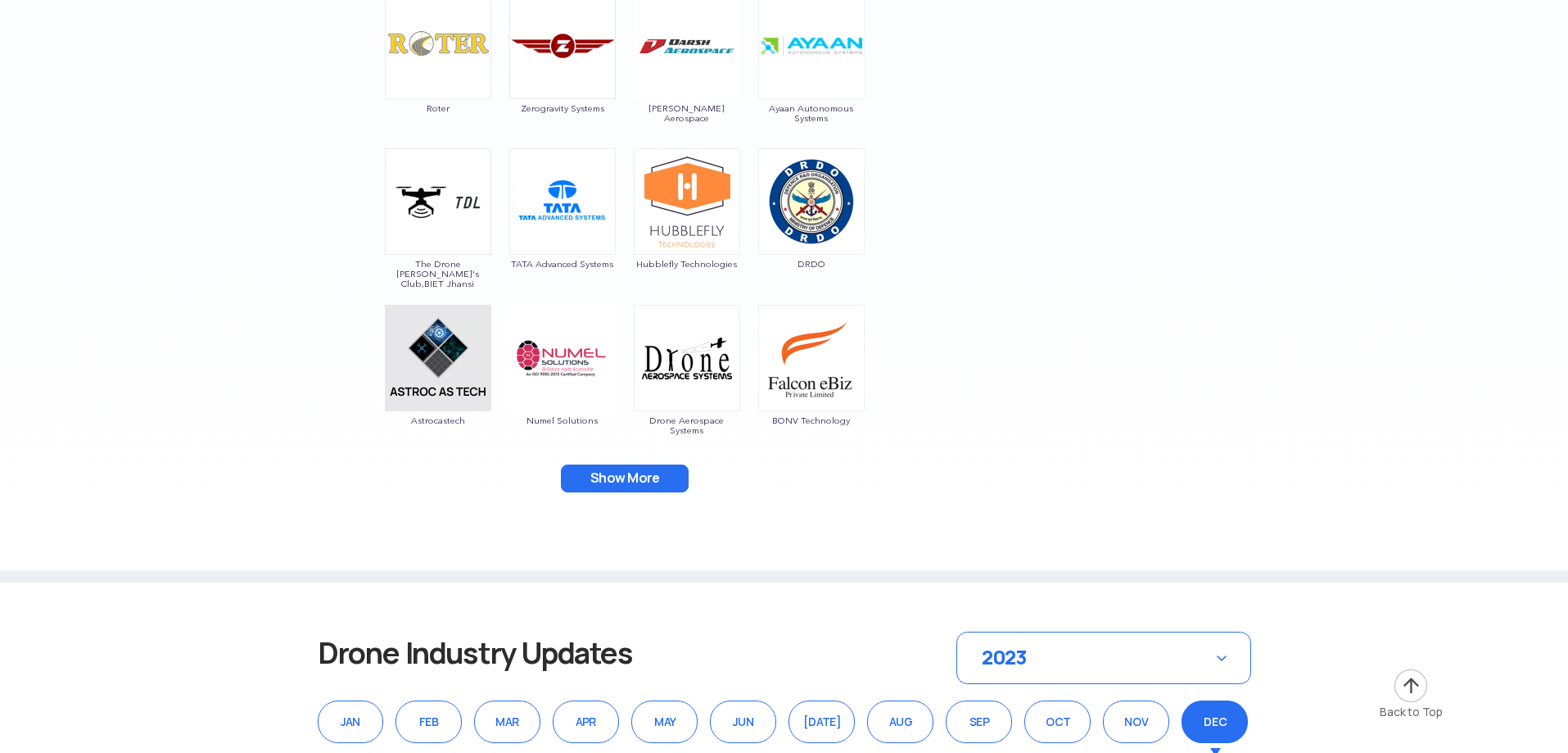
scroll to position [2786, 0]
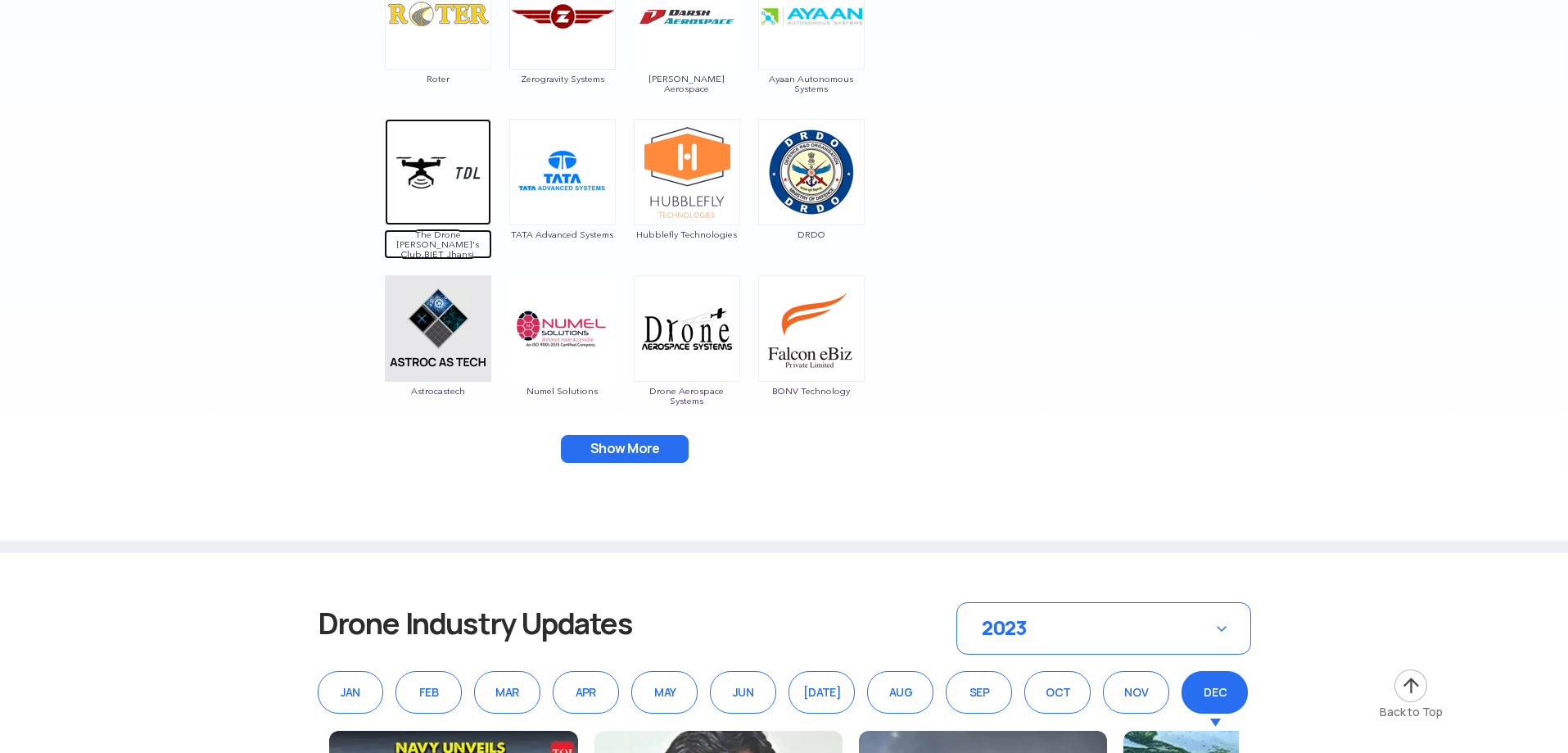
click at [422, 242] on span "The Drone [PERSON_NAME]'s Club,BIET Jhansi" at bounding box center [438, 243] width 108 height 30
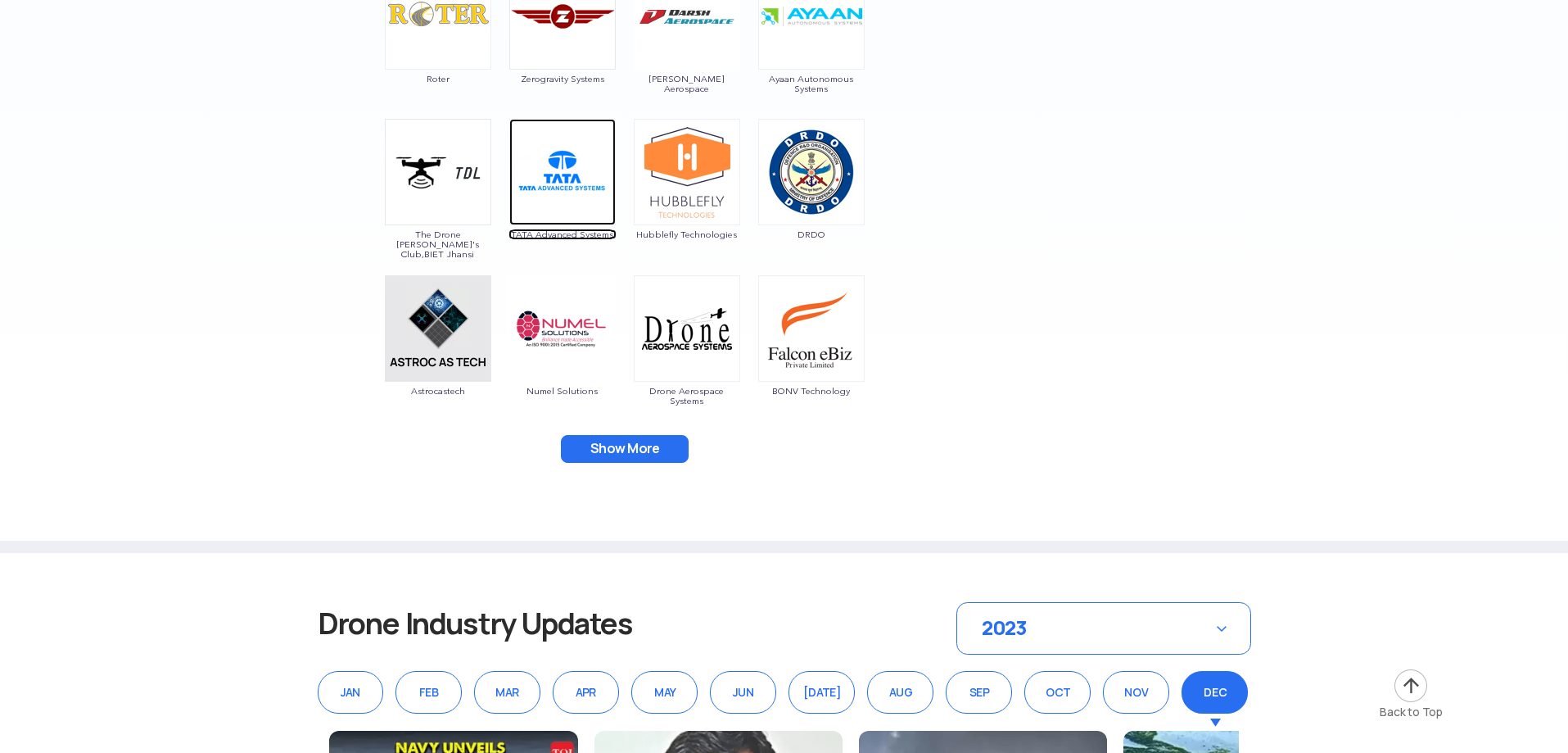
click at [561, 234] on span "TATA Advanced Systems" at bounding box center [562, 234] width 108 height 10
click at [720, 235] on span "Hubblefly Technologies" at bounding box center [687, 234] width 108 height 10
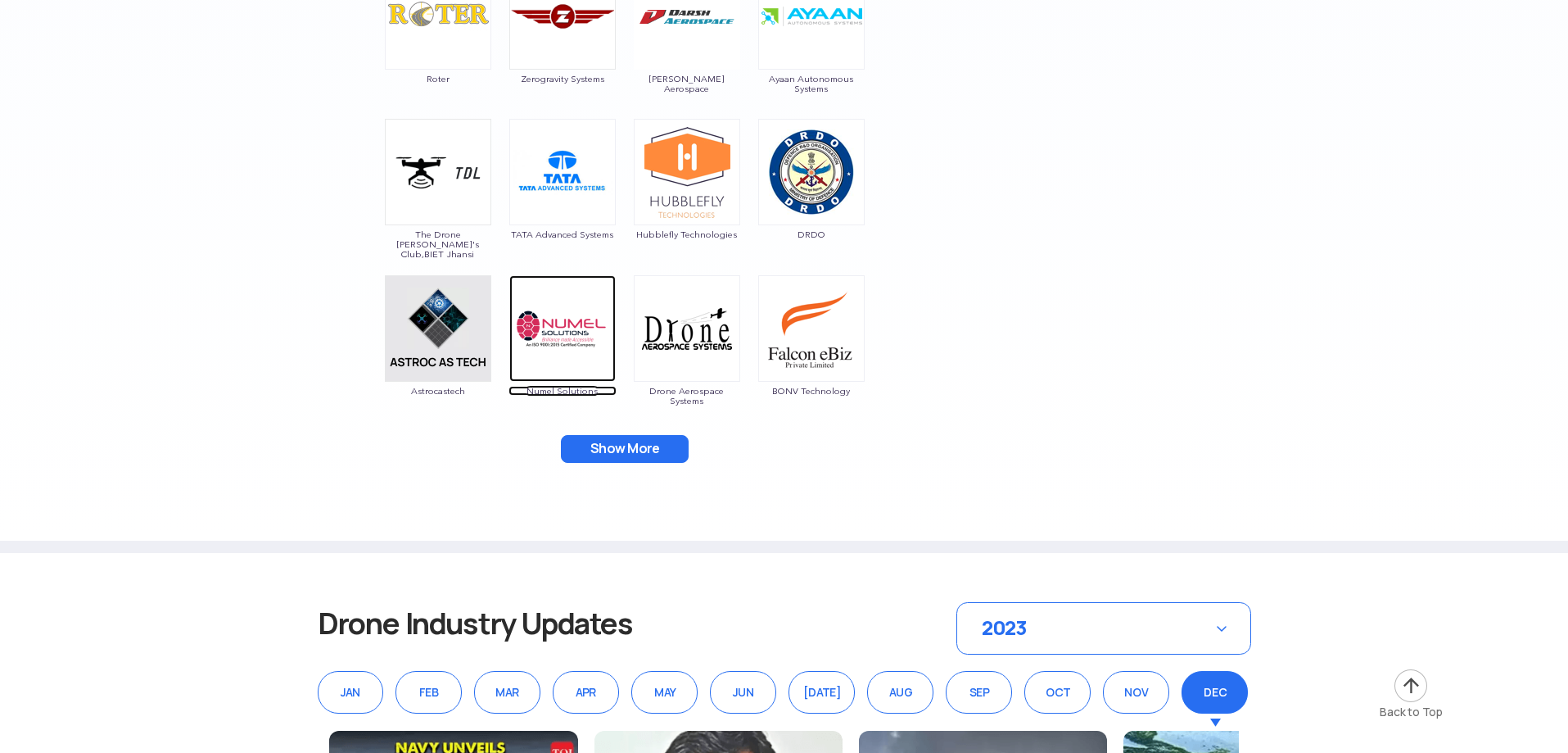
click at [555, 390] on span "Numel Solutions" at bounding box center [562, 390] width 108 height 10
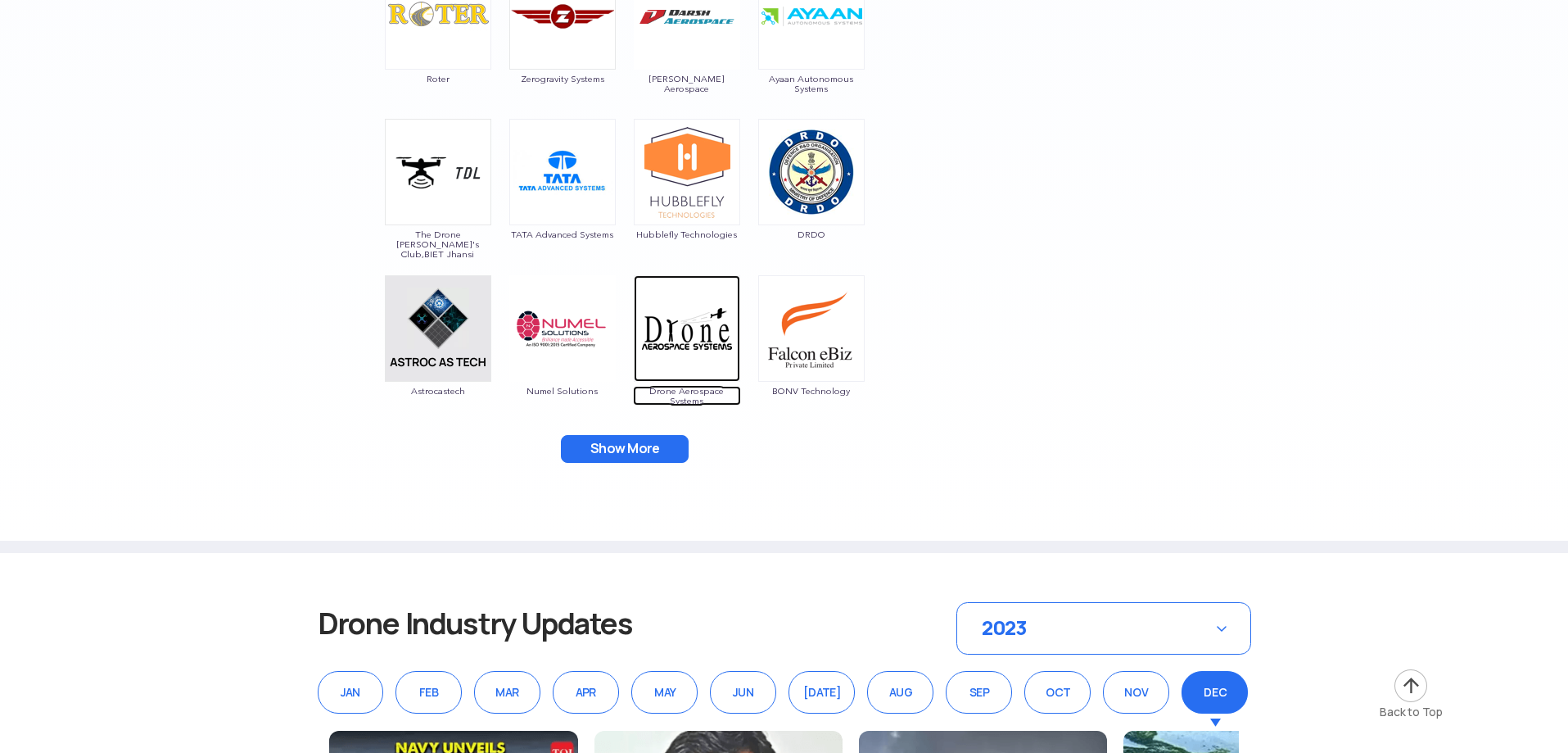
click at [691, 391] on span "Drone Aerospace Systems" at bounding box center [687, 395] width 108 height 20
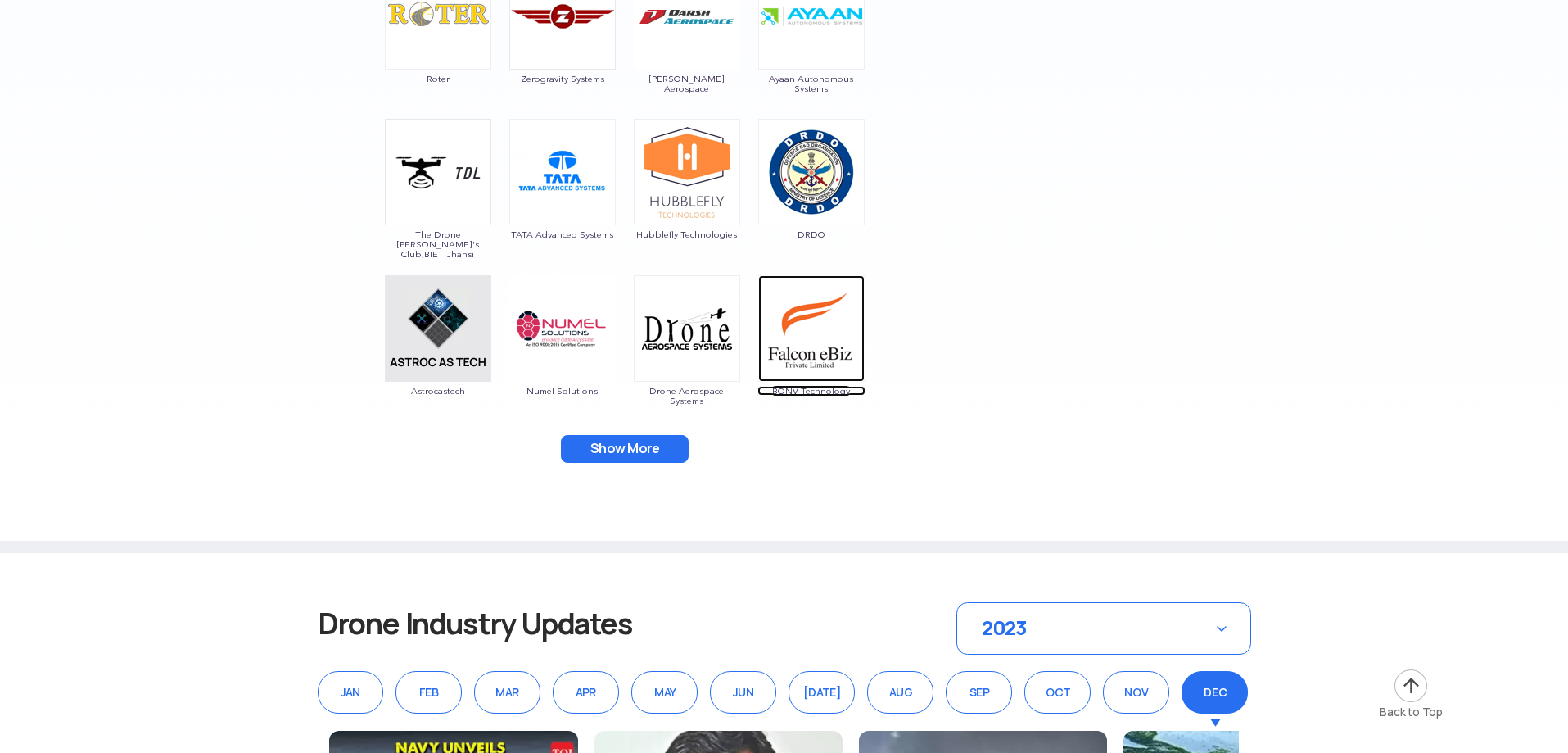
click at [774, 388] on span "BONV Technology" at bounding box center [811, 390] width 108 height 10
click at [623, 451] on button "Show More" at bounding box center [625, 449] width 128 height 28
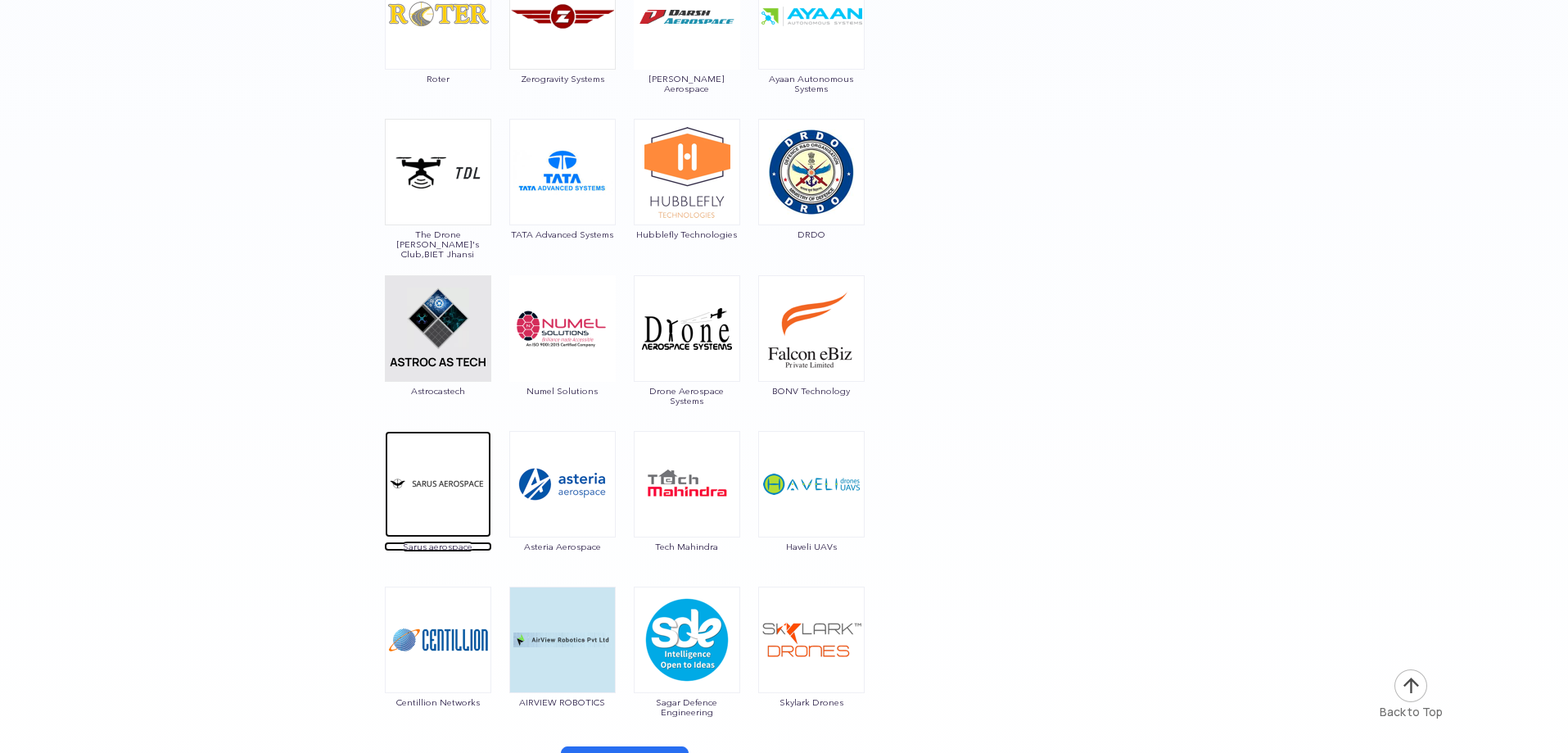
click at [451, 546] on span "Sarus aerospace" at bounding box center [438, 547] width 108 height 10
click at [448, 542] on span "Sarus aerospace" at bounding box center [438, 547] width 108 height 10
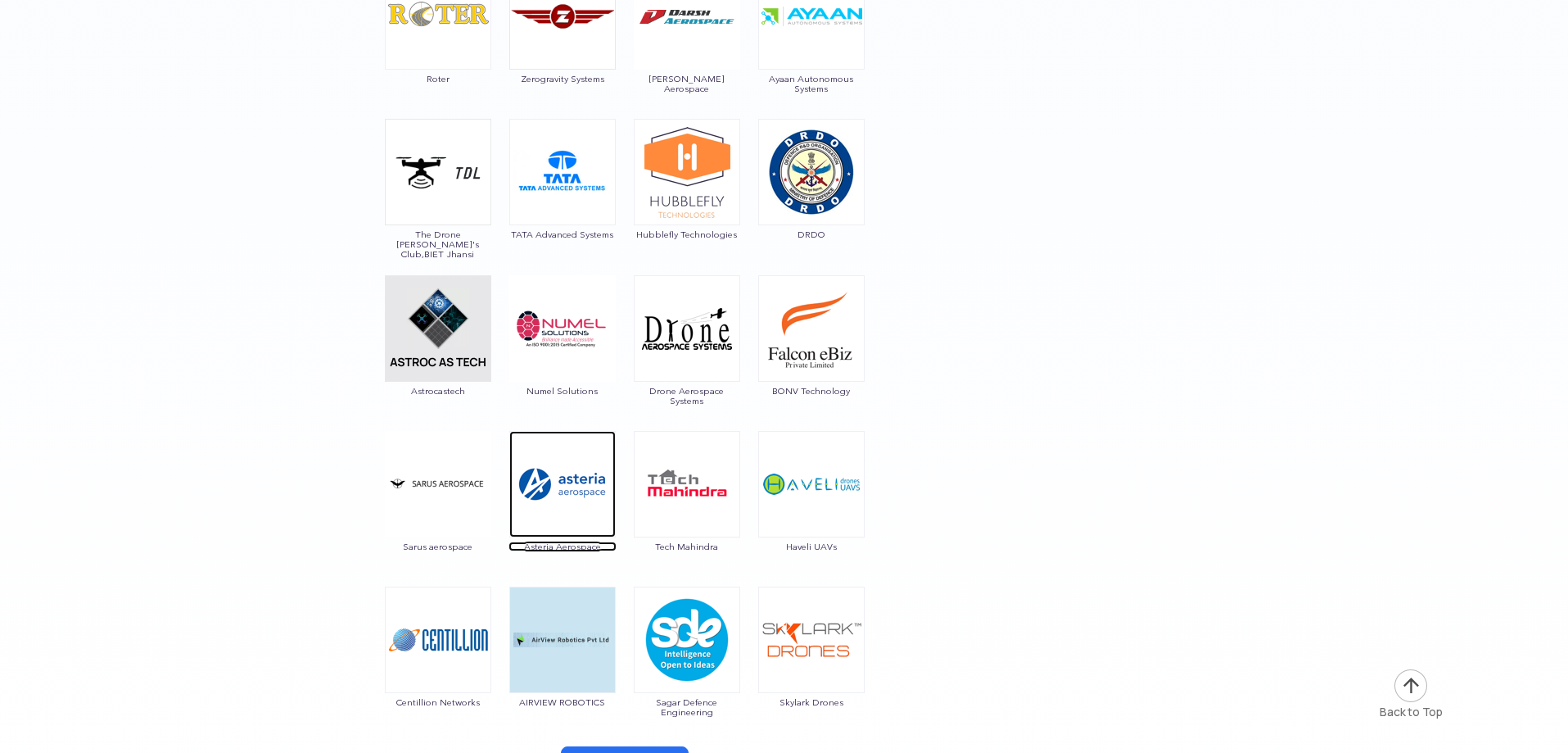
click at [572, 544] on span "Asteria Aerospace" at bounding box center [562, 547] width 108 height 10
click at [692, 544] on span "Tech Mahindra" at bounding box center [687, 547] width 108 height 10
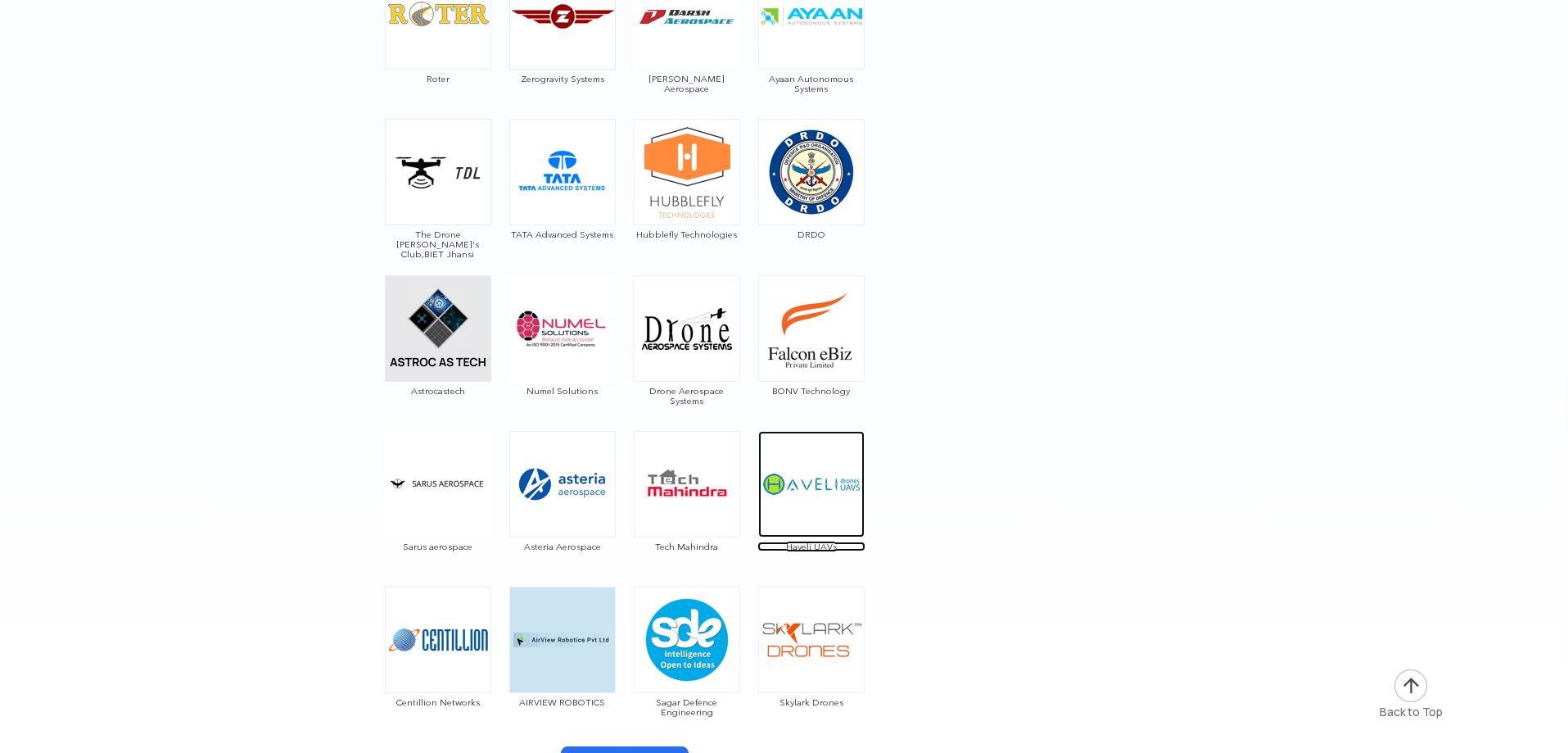
click at [811, 548] on span "Haveli UAVs" at bounding box center [811, 547] width 108 height 10
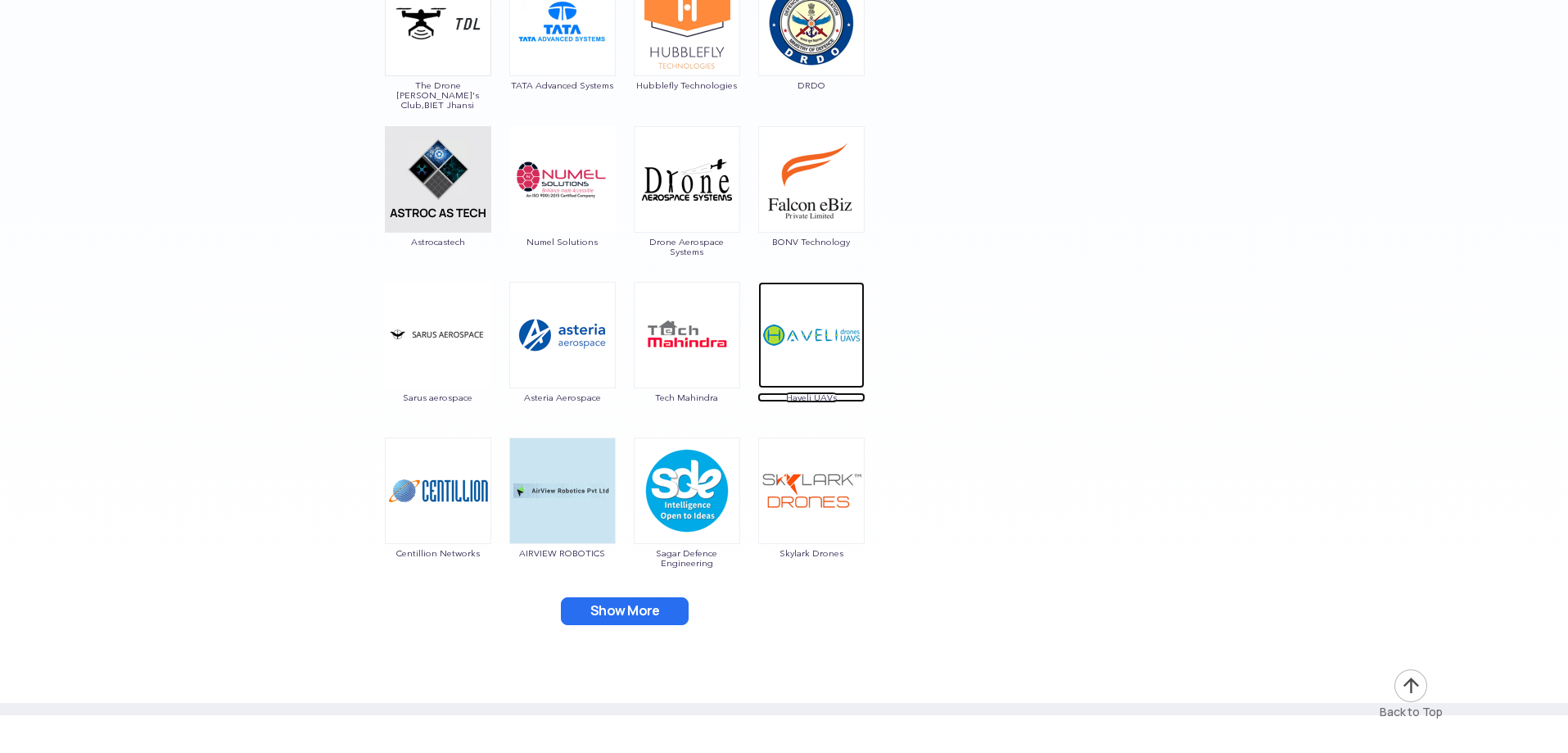
scroll to position [3032, 0]
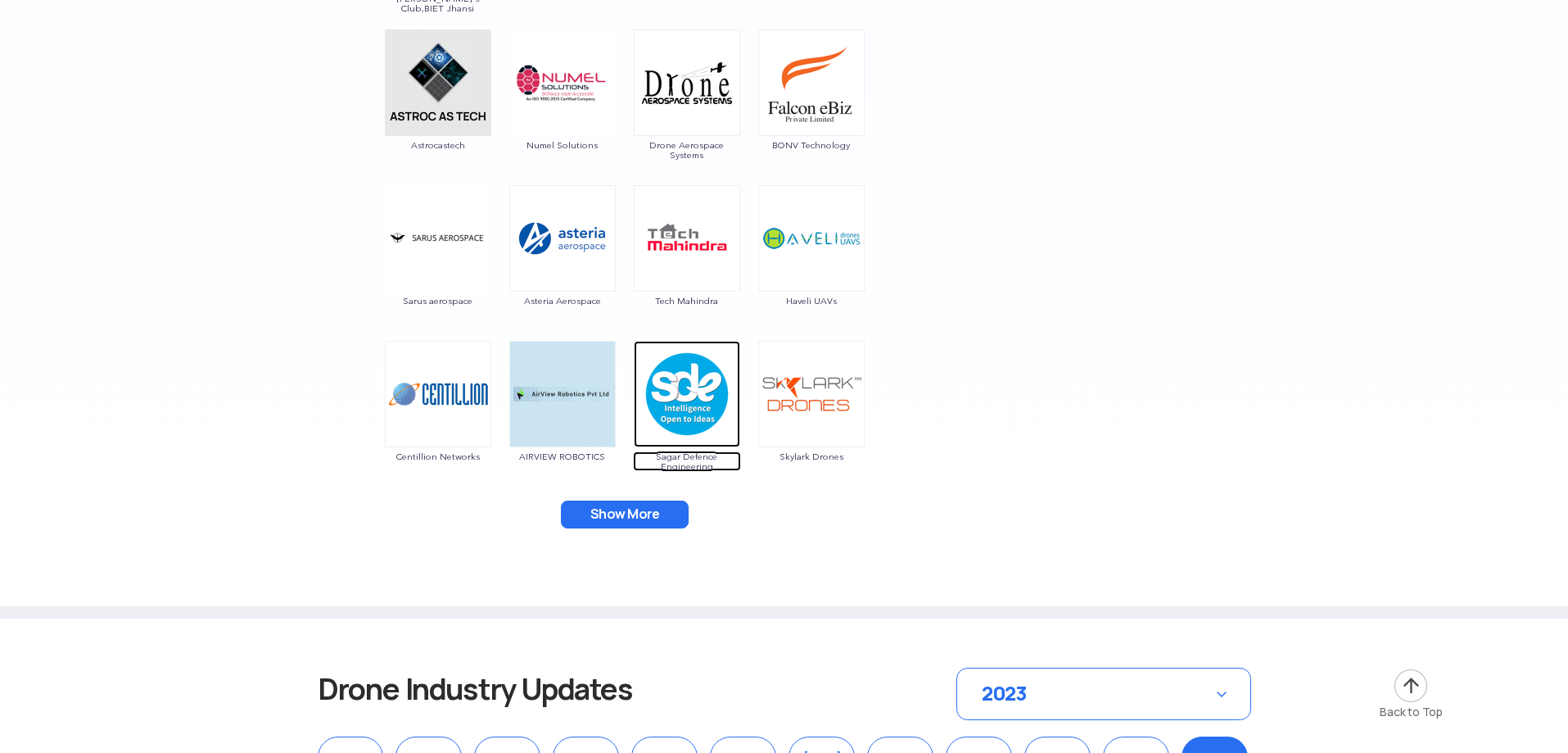
click at [694, 460] on span "Sagar Defence Engineering" at bounding box center [687, 461] width 108 height 20
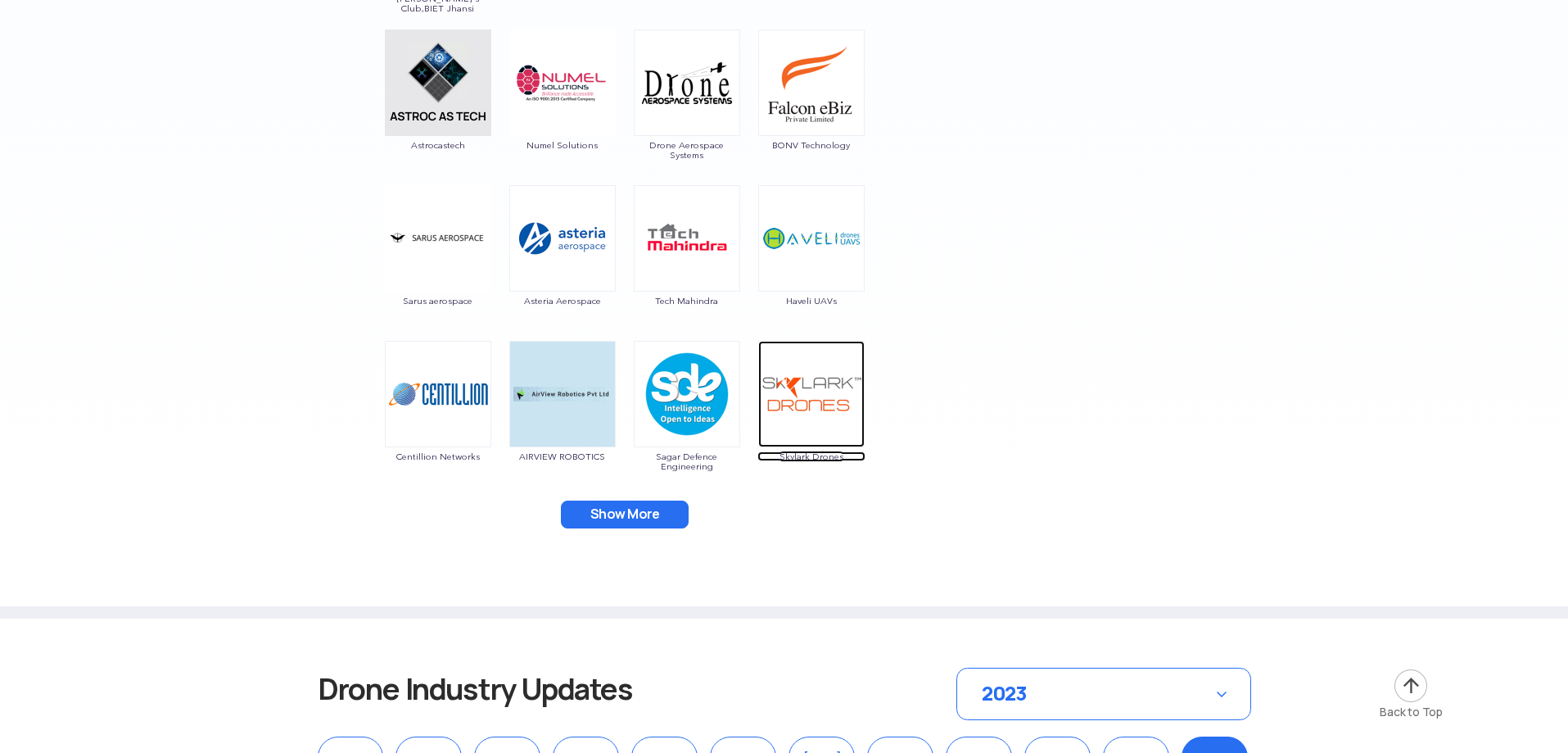
click at [804, 455] on span "Skylark Drones" at bounding box center [811, 456] width 108 height 10
click at [628, 507] on button "Show More" at bounding box center [625, 514] width 128 height 28
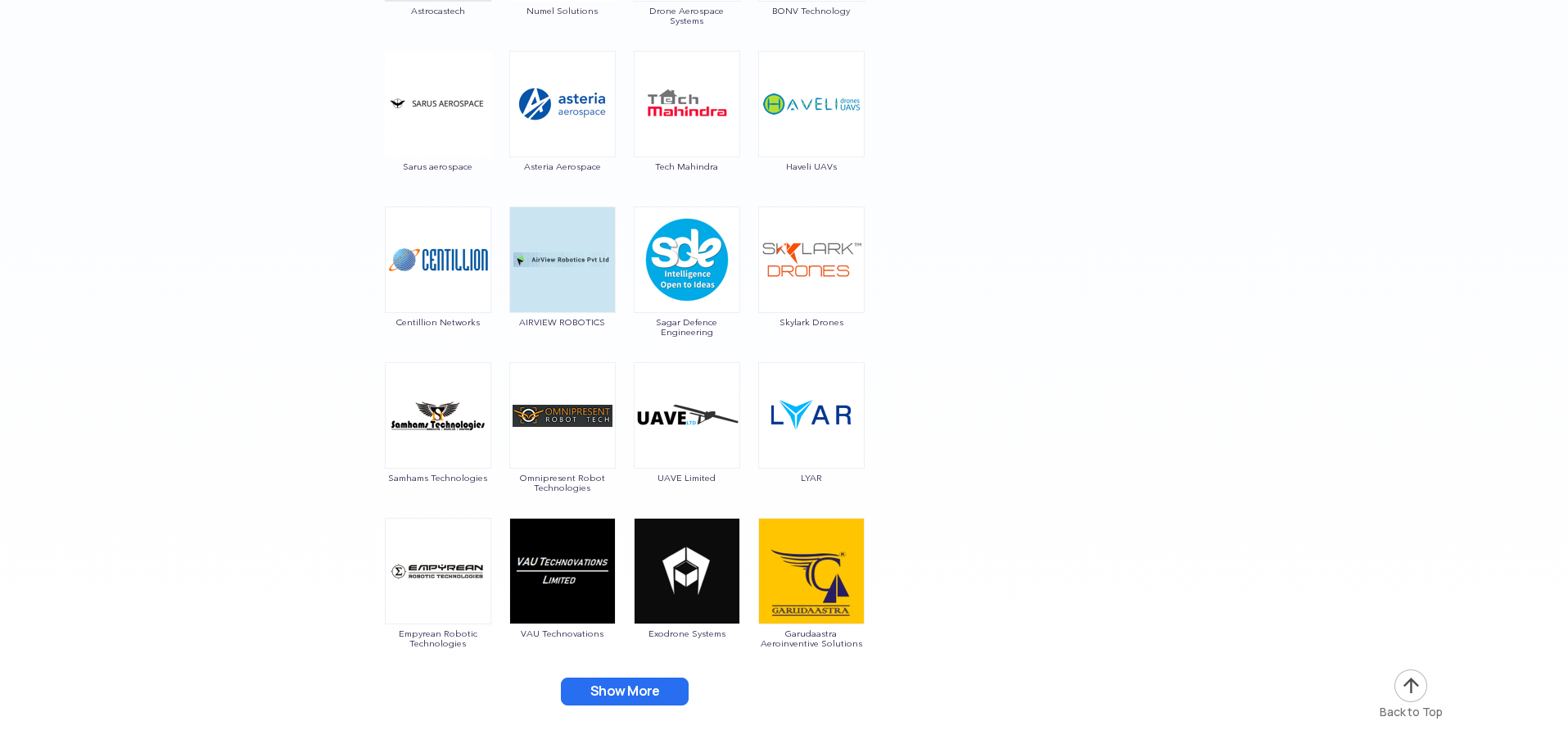
scroll to position [3196, 0]
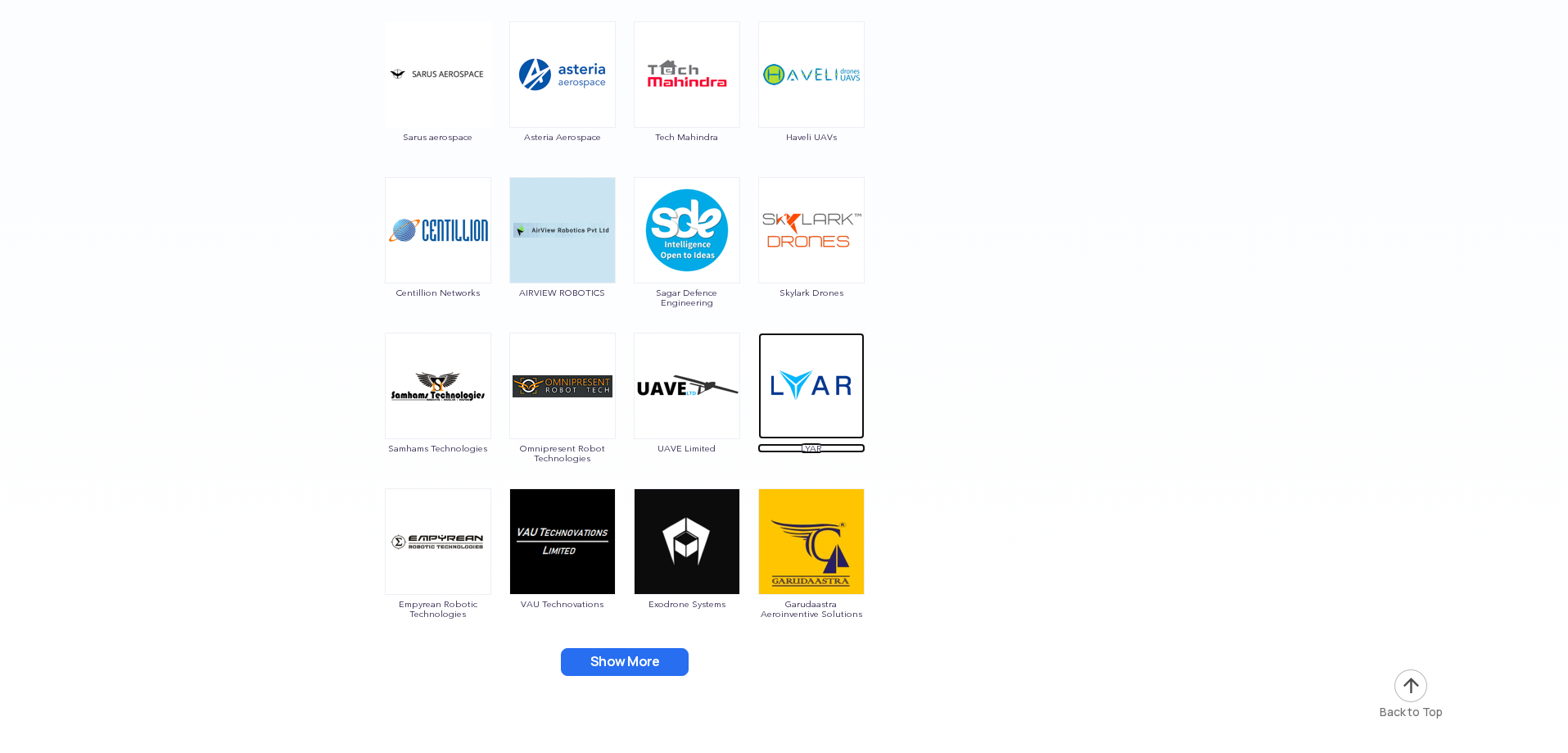
click at [810, 447] on span "LYAR" at bounding box center [811, 448] width 108 height 10
